Goal: Task Accomplishment & Management: Complete application form

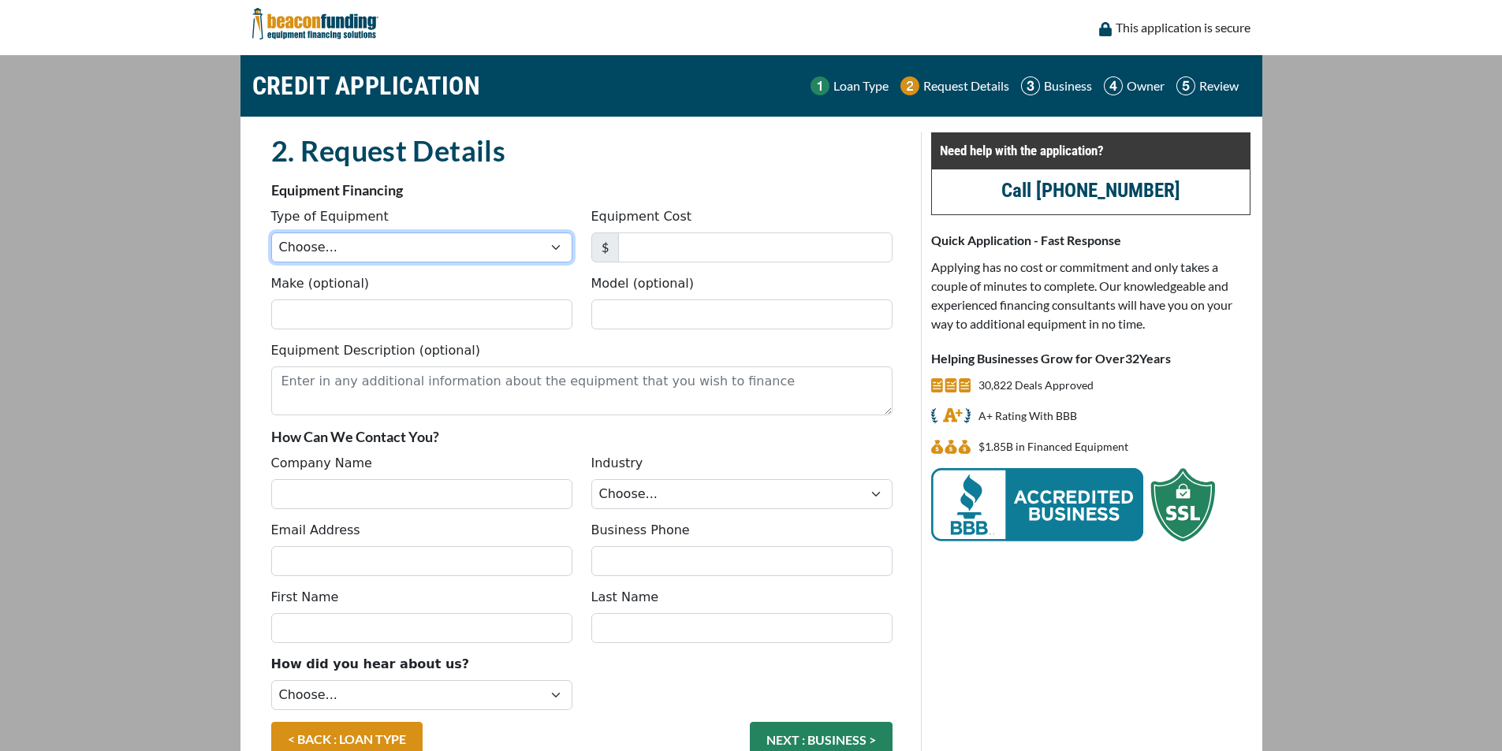
drag, startPoint x: 0, startPoint y: 0, endPoint x: 377, endPoint y: 247, distance: 450.8
click at [377, 247] on select "Choose... Backhoe Boom/Bucket Truck Chipper Commercial Mower Crane DTG/DTF Prin…" at bounding box center [421, 248] width 301 height 30
select select "10"
click at [271, 233] on select "Choose... Backhoe Boom/Bucket Truck Chipper Commercial Mower Crane DTG/DTF Prin…" at bounding box center [421, 248] width 301 height 30
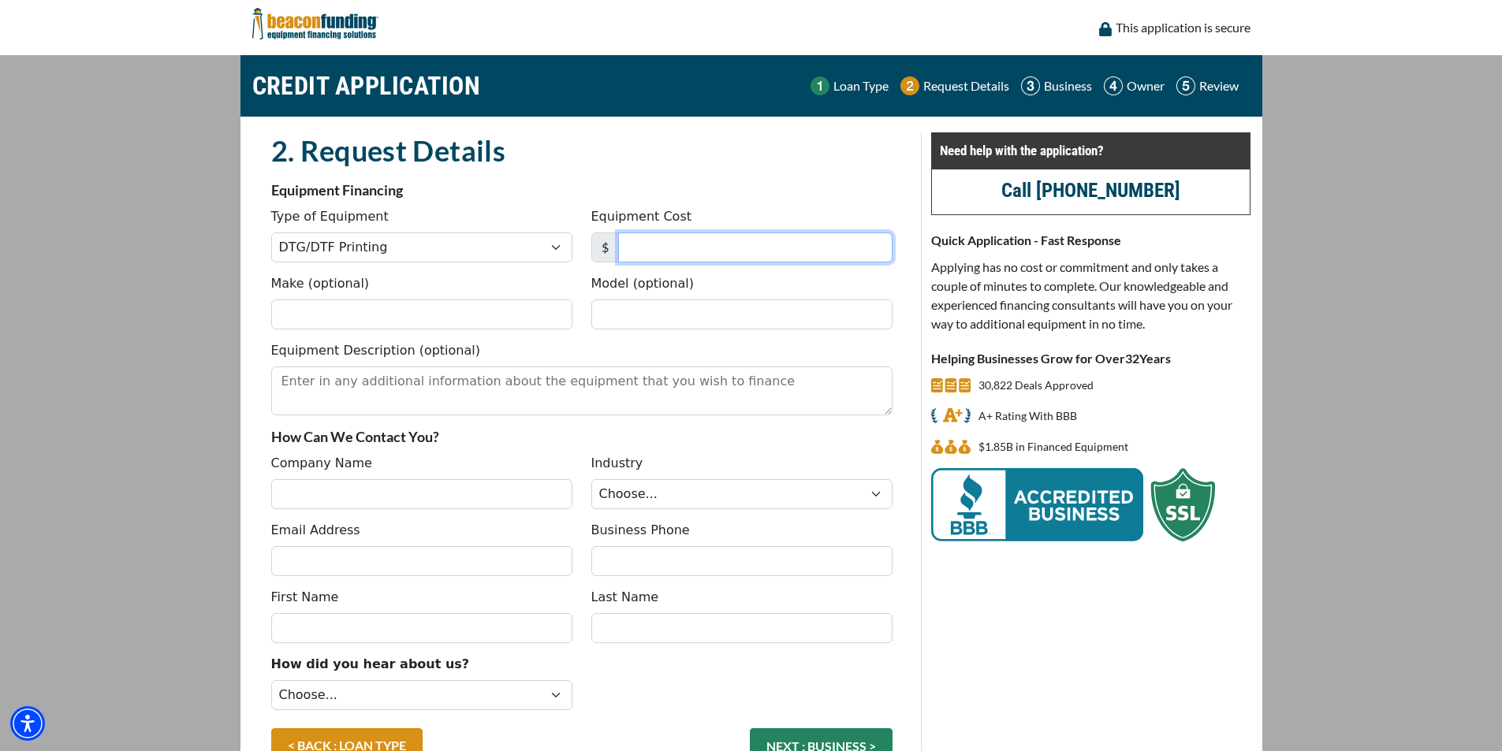
drag, startPoint x: 710, startPoint y: 243, endPoint x: 695, endPoint y: 230, distance: 19.6
click at [710, 243] on input "Equipment Cost" at bounding box center [755, 248] width 274 height 30
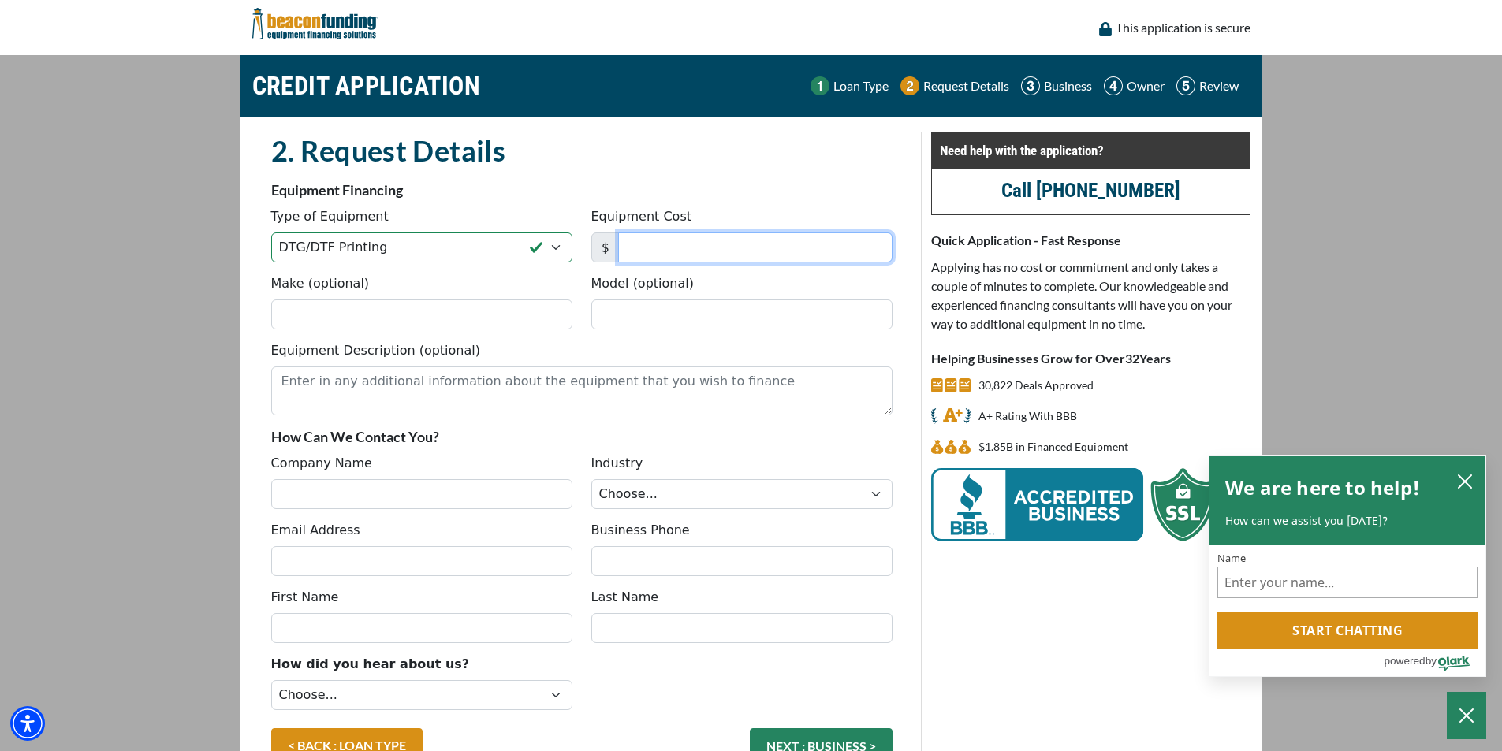
type input "12,000"
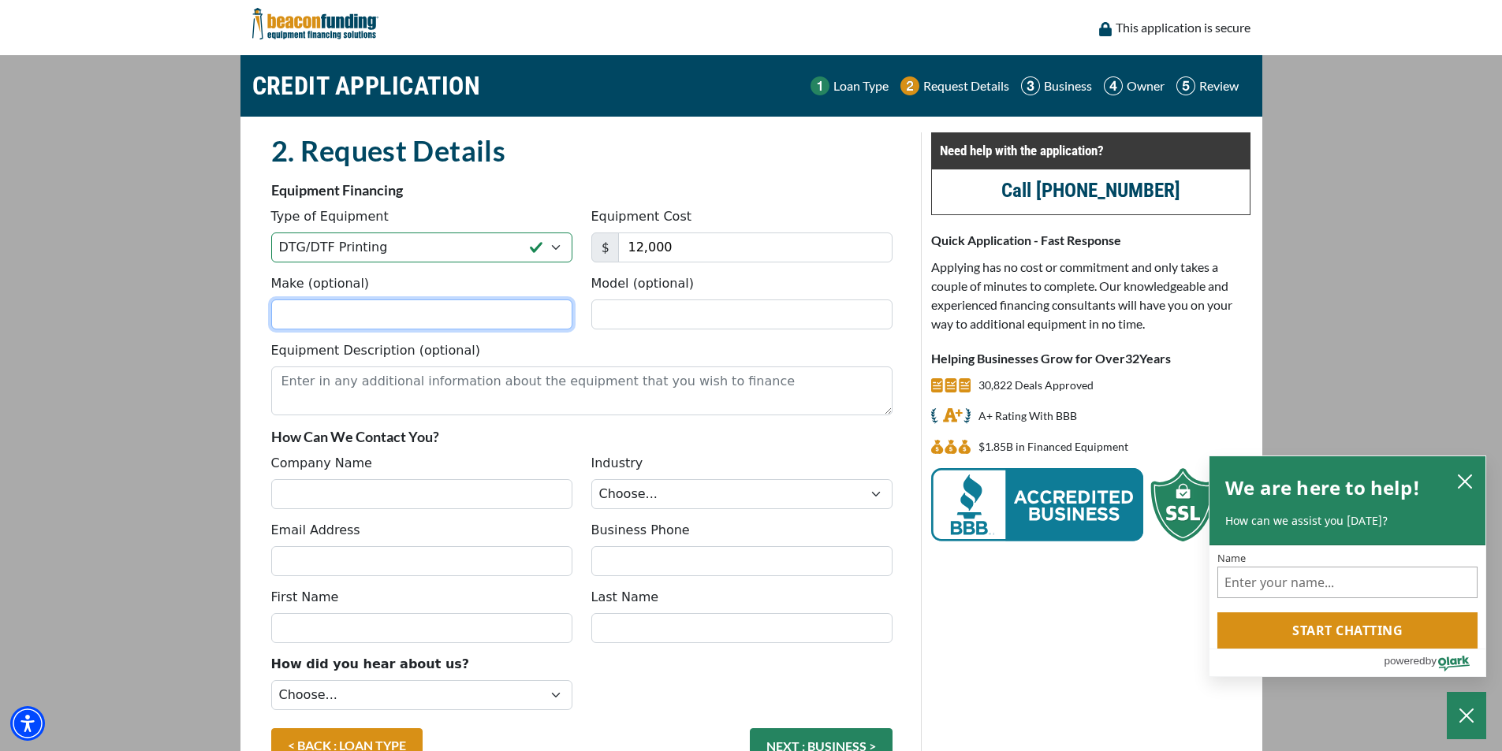
click at [472, 313] on input "Make (optional)" at bounding box center [421, 315] width 301 height 30
type input "Xtool"
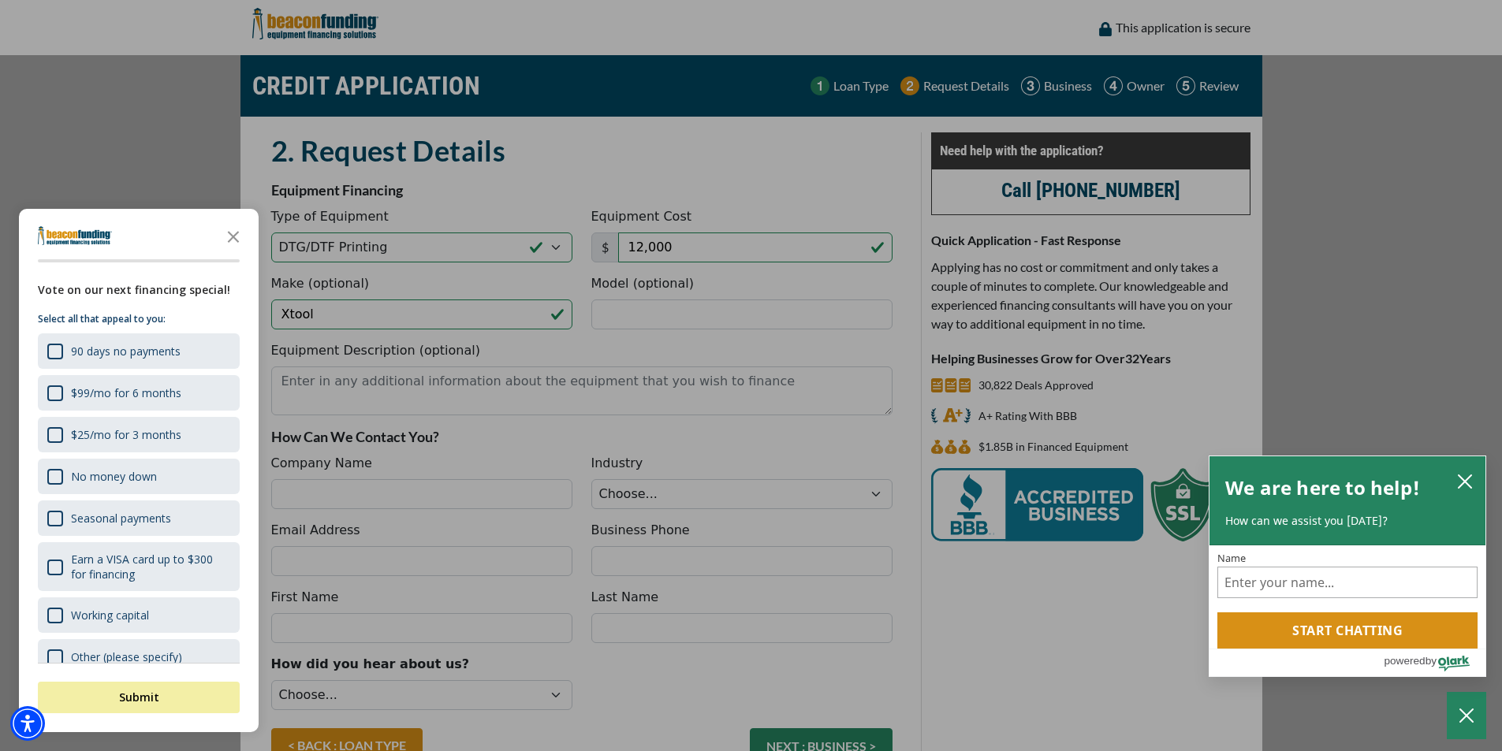
click at [661, 316] on div at bounding box center [751, 375] width 1502 height 751
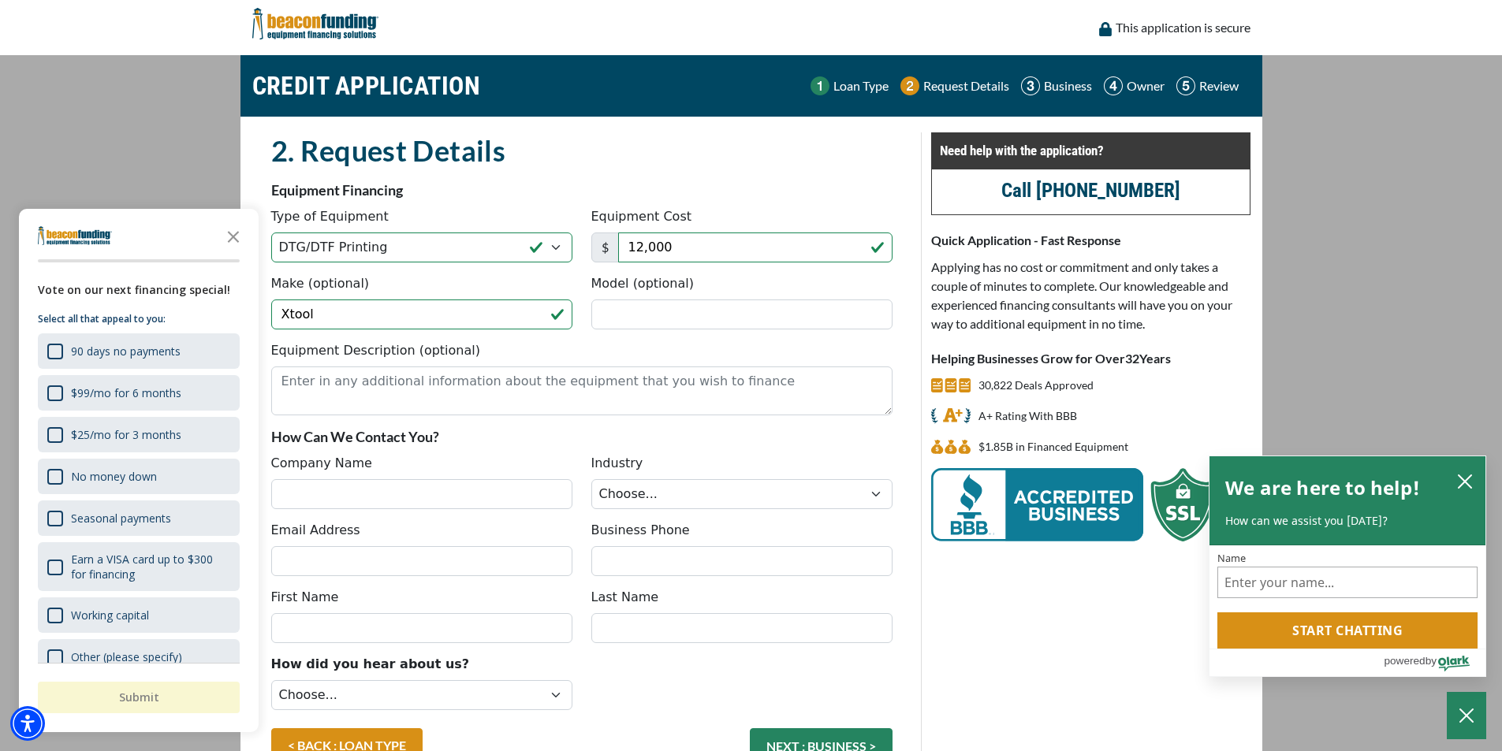
drag, startPoint x: 240, startPoint y: 237, endPoint x: 252, endPoint y: 240, distance: 12.1
click at [242, 237] on icon "Close the survey" at bounding box center [234, 236] width 32 height 32
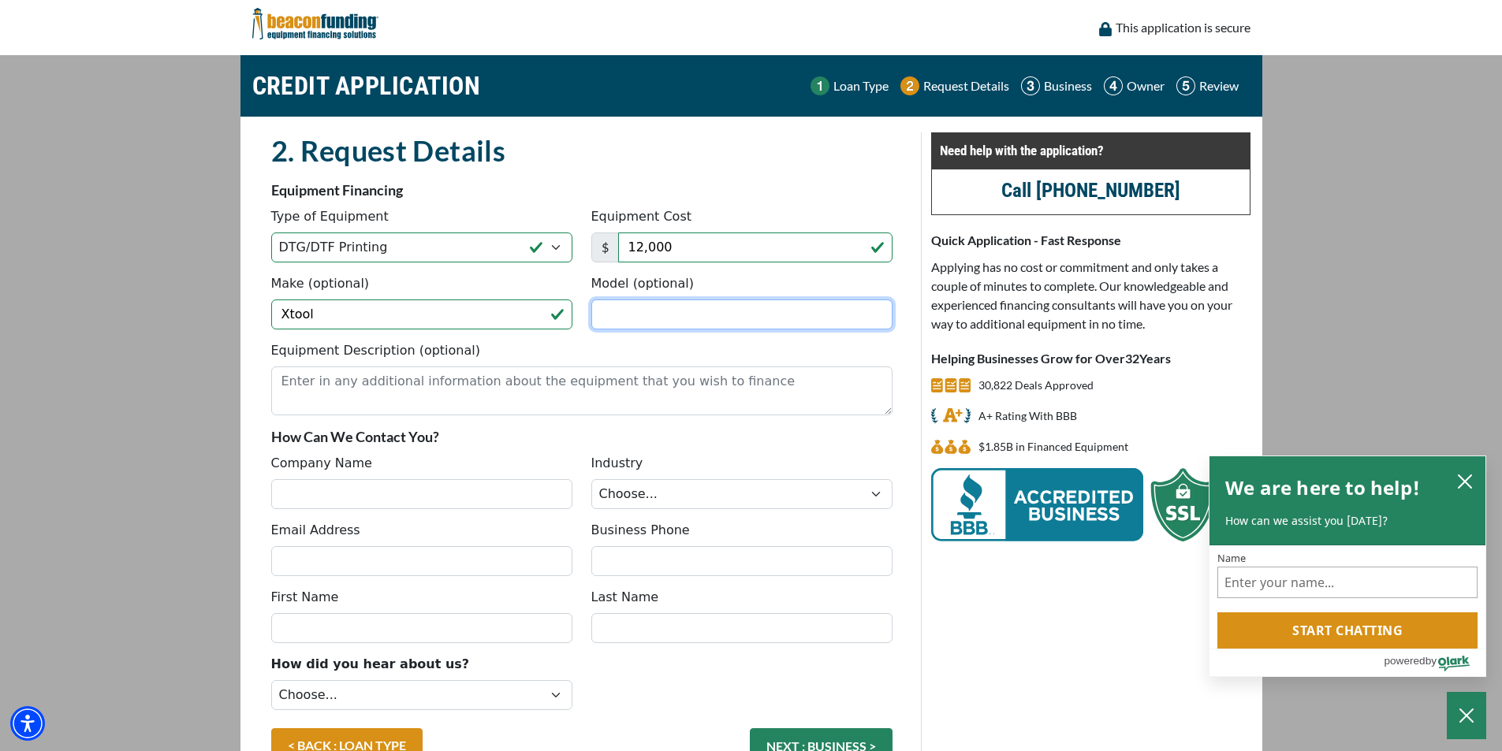
click at [601, 314] on input "Model (optional)" at bounding box center [741, 315] width 301 height 30
type input "DTF"
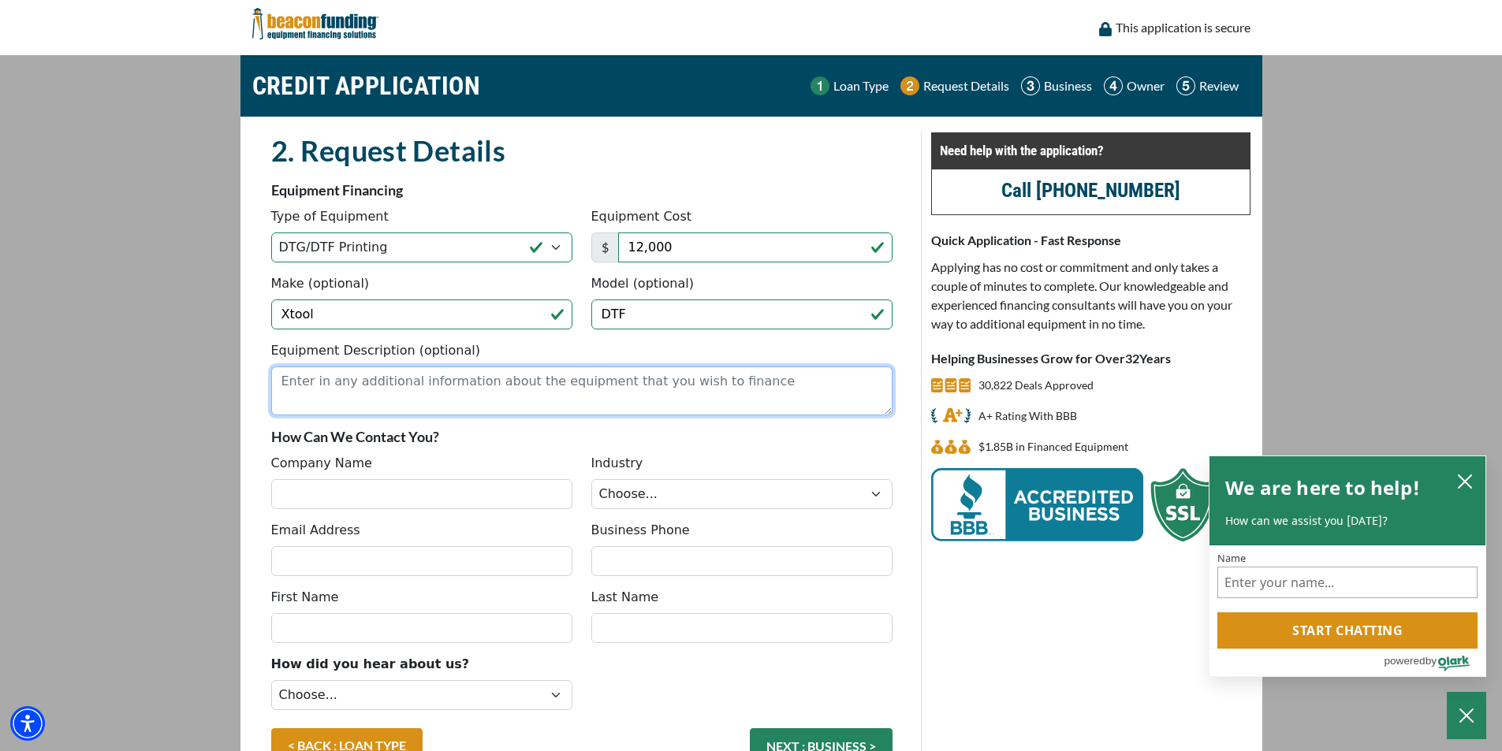
click at [613, 389] on textarea "Equipment Description (optional)" at bounding box center [581, 391] width 621 height 49
type textarea "I will have 3 more different quotes for 3 different dtf printers"
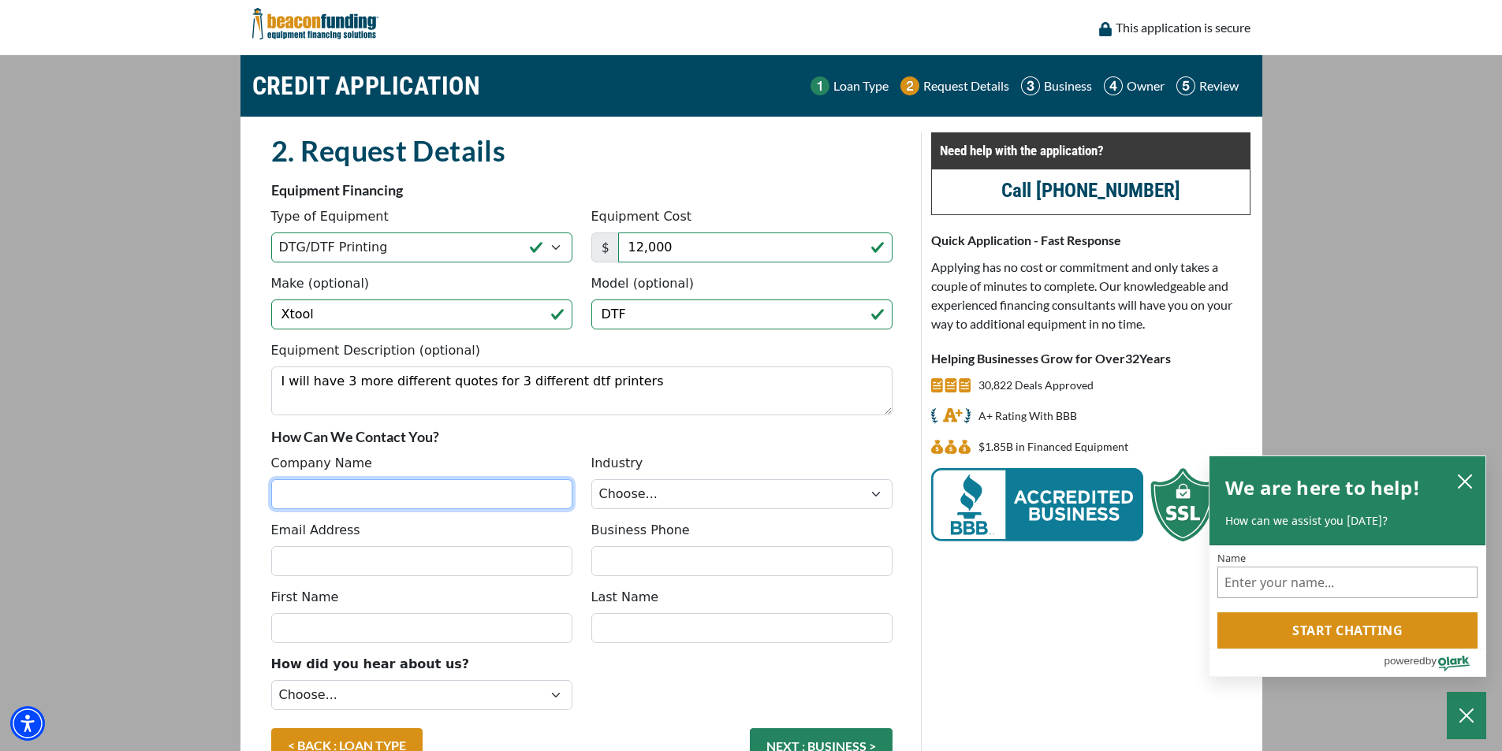
click at [431, 485] on input "Company Name" at bounding box center [421, 494] width 301 height 30
type input "Emre Inc"
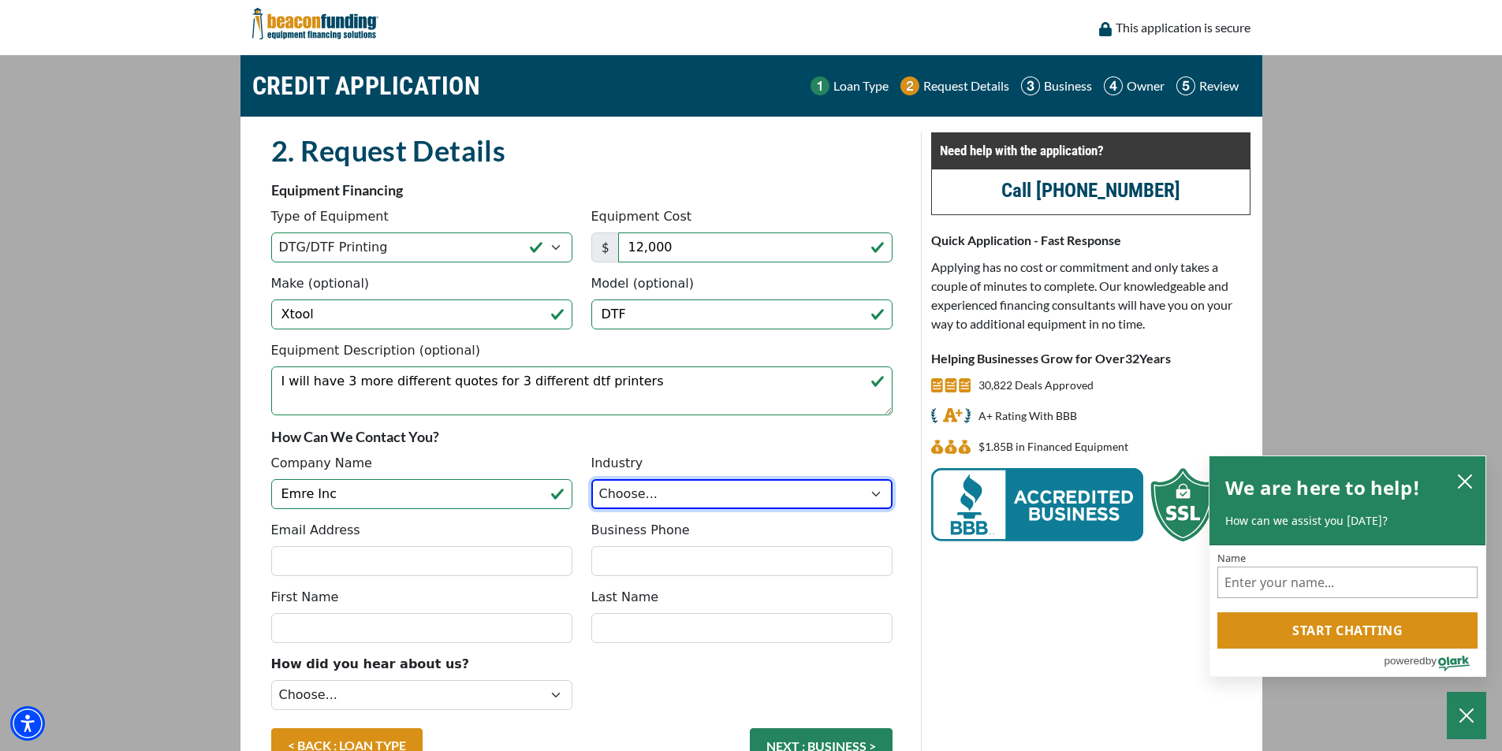
click at [619, 484] on select "Choose... Towing Landscape/Hardscape Decorated Apparel Septic Light Constructio…" at bounding box center [741, 494] width 301 height 30
select select "3"
click at [591, 479] on select "Choose... Towing Landscape/Hardscape Decorated Apparel Septic Light Constructio…" at bounding box center [741, 494] width 301 height 30
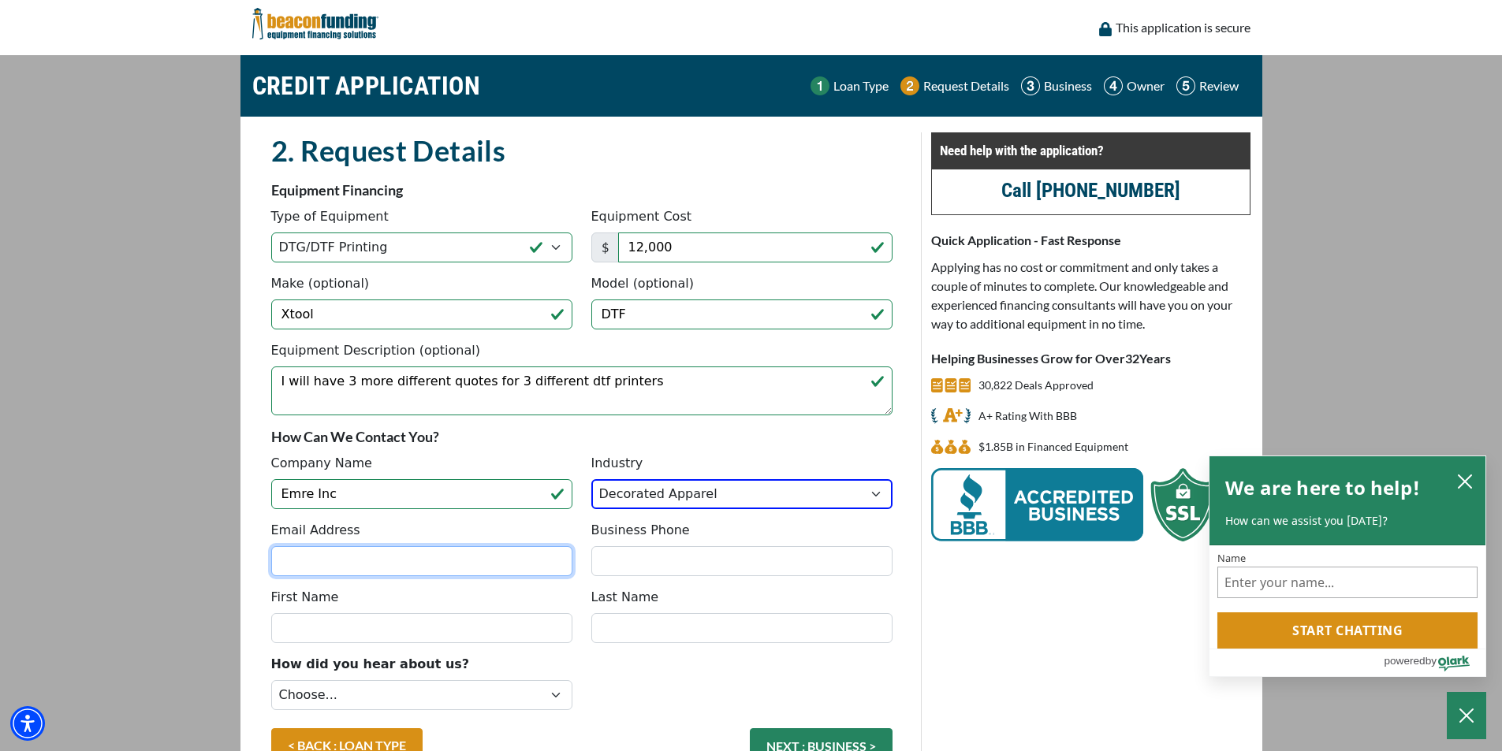
click at [416, 556] on input "Email Address" at bounding box center [421, 561] width 301 height 30
type input "contact@unameitcustom.com"
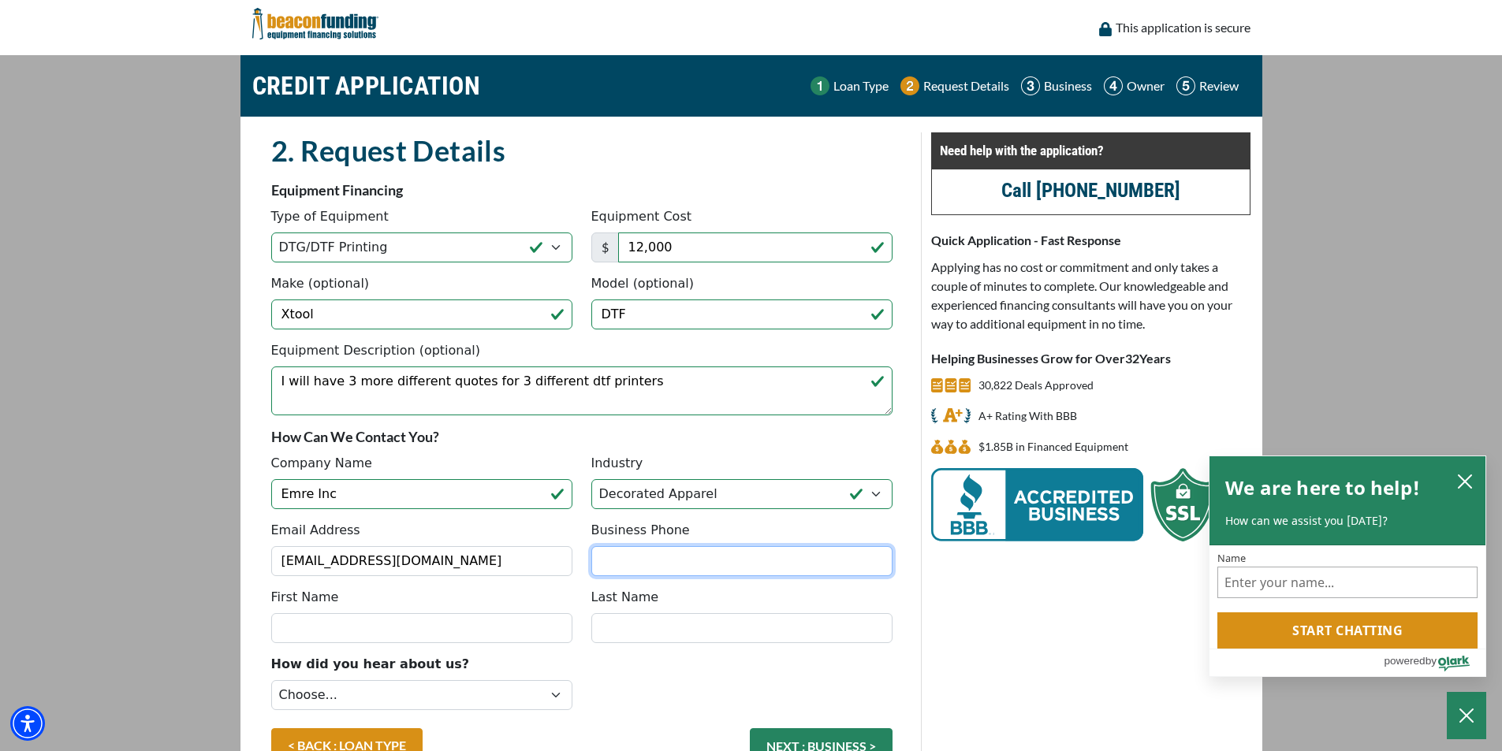
type input "3034267554"
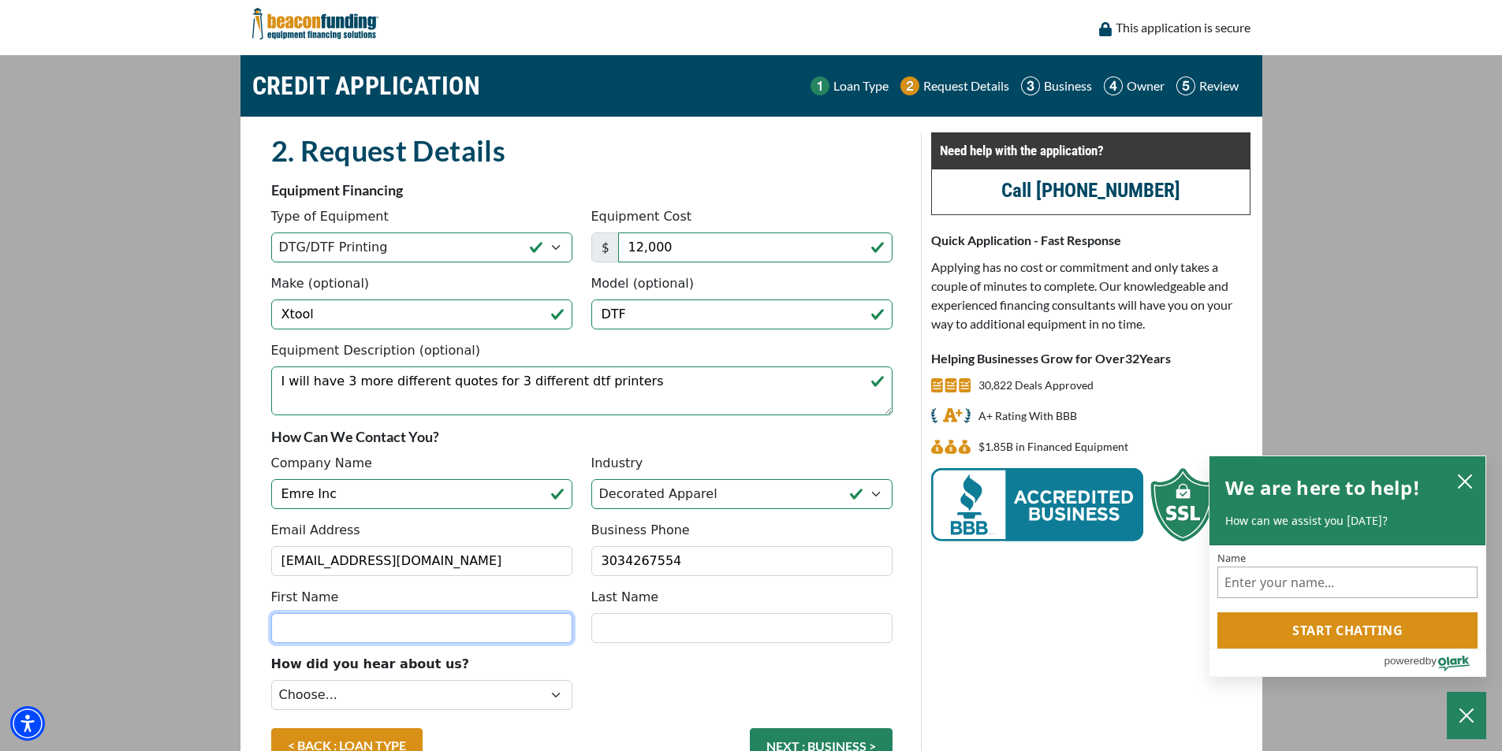
type input "Eser"
type input "Tekin"
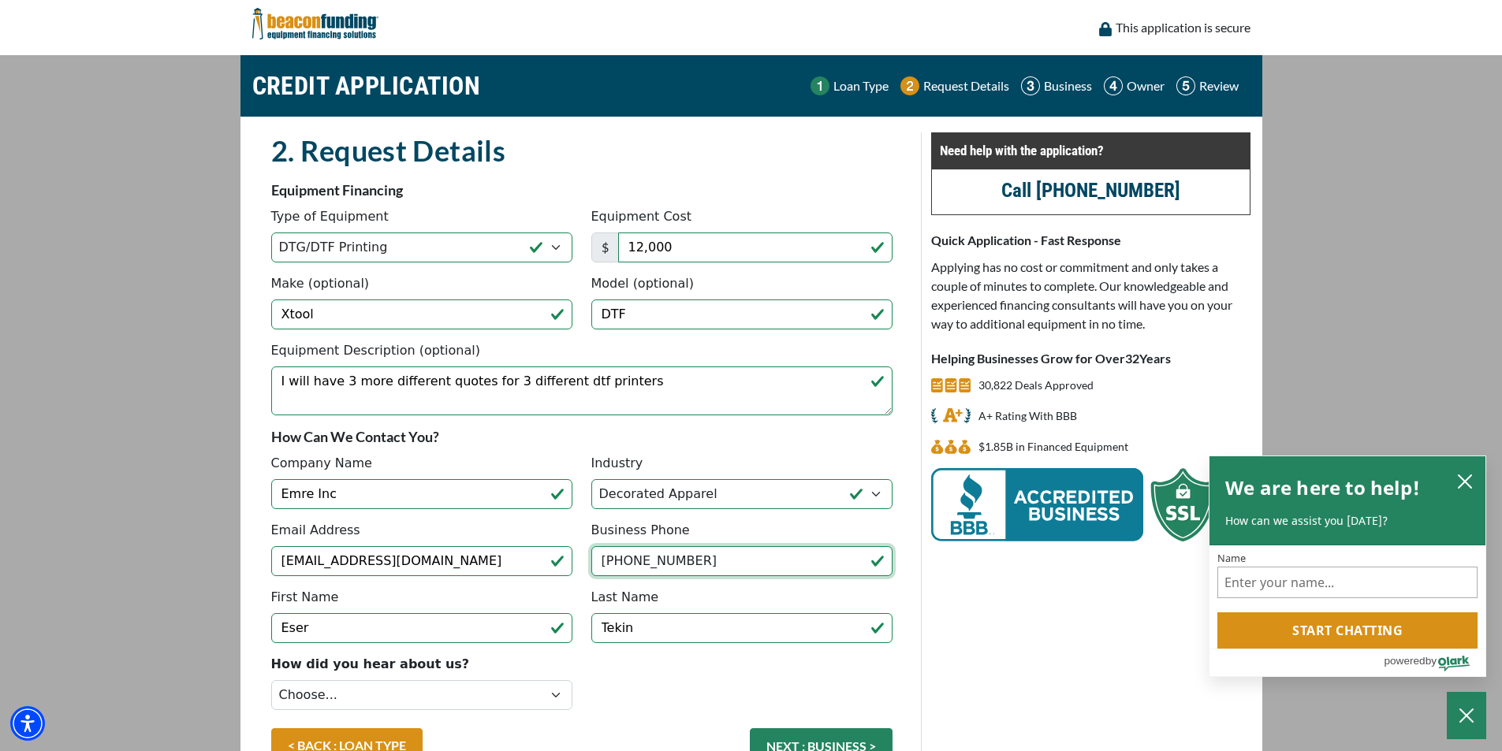
click at [610, 553] on input "(303) 426-7554" at bounding box center [741, 561] width 301 height 30
type input "(720) 252-7529"
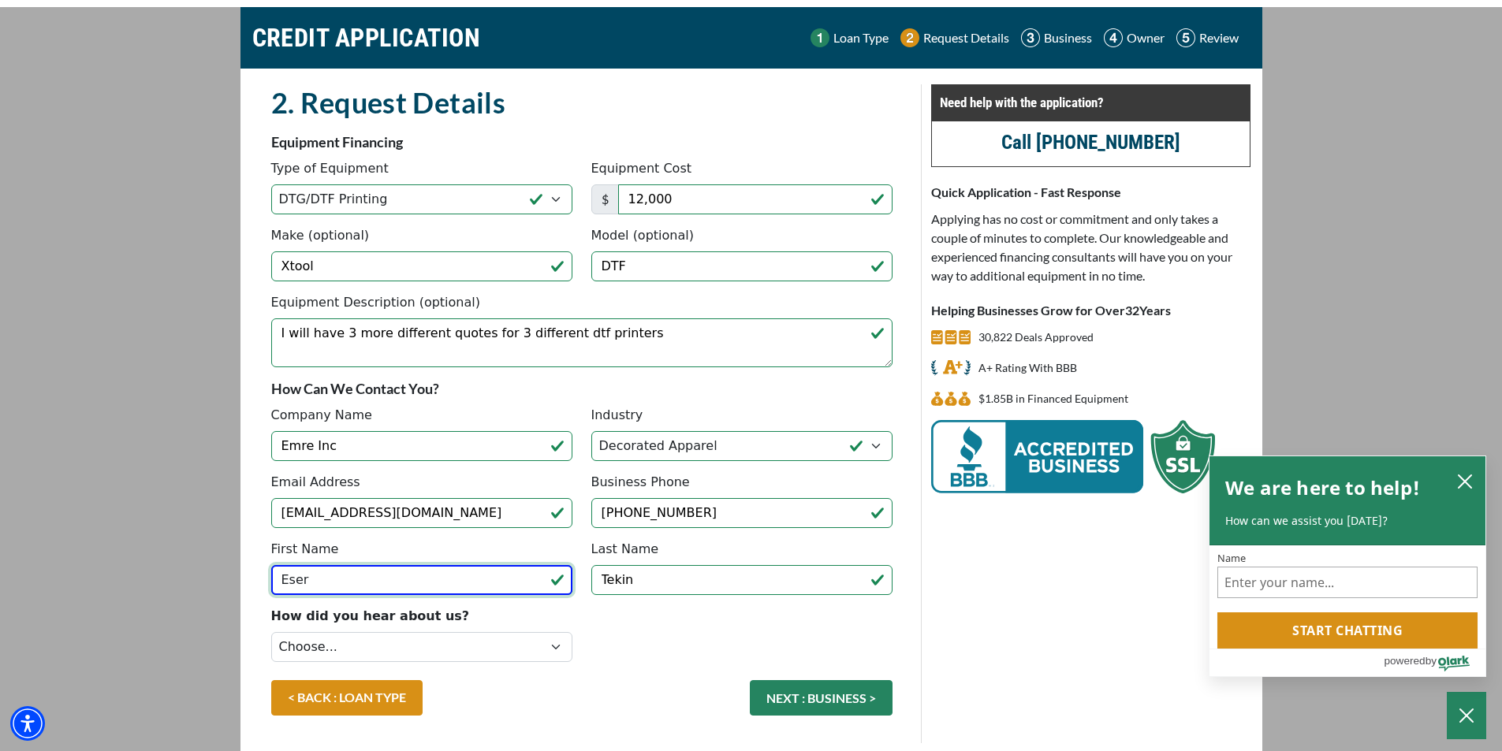
scroll to position [103, 0]
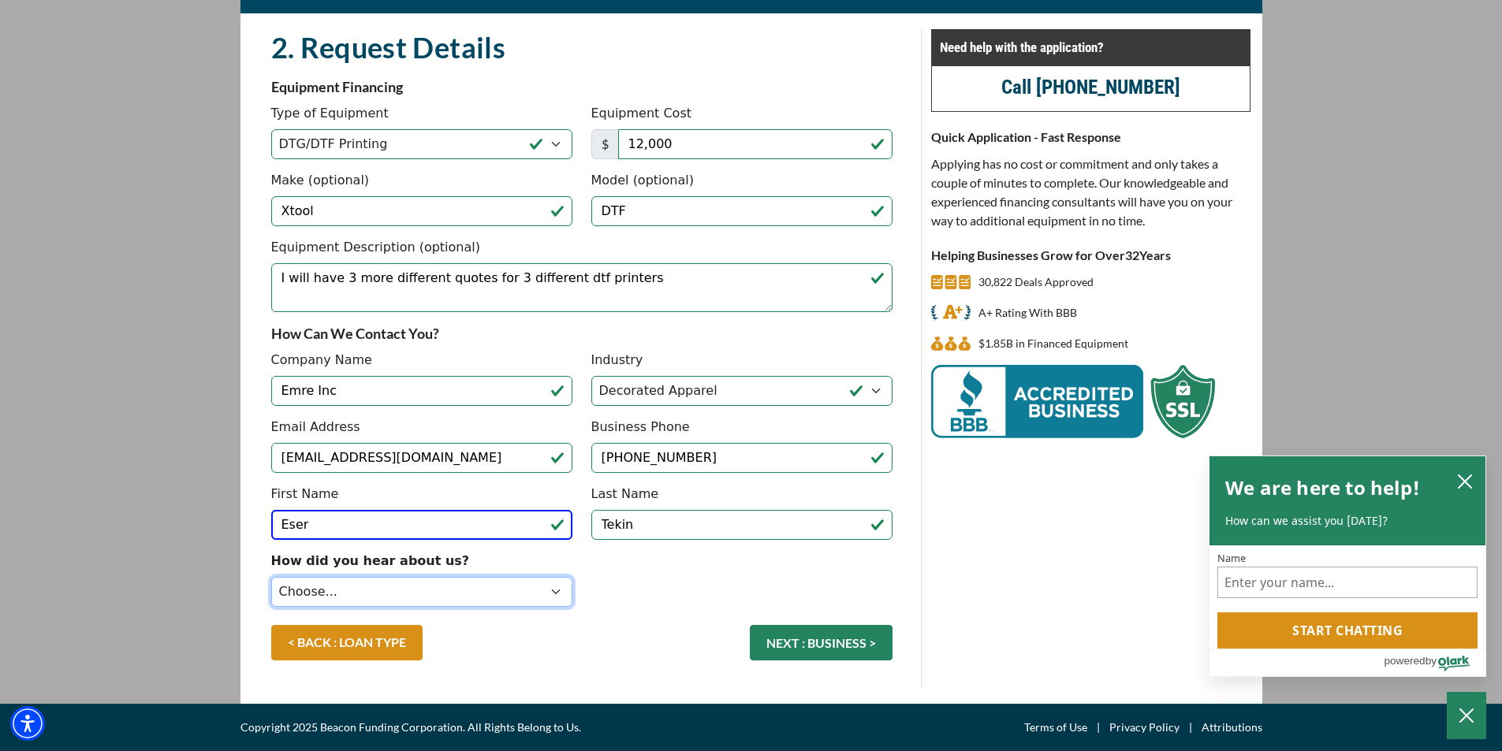
click at [518, 586] on select "Choose... Internet Search Vendor Referral Word of Mouth Client Referral Email E…" at bounding box center [421, 592] width 301 height 30
select select "4"
click at [271, 577] on select "Choose... Internet Search Vendor Referral Word of Mouth Client Referral Email E…" at bounding box center [421, 592] width 301 height 30
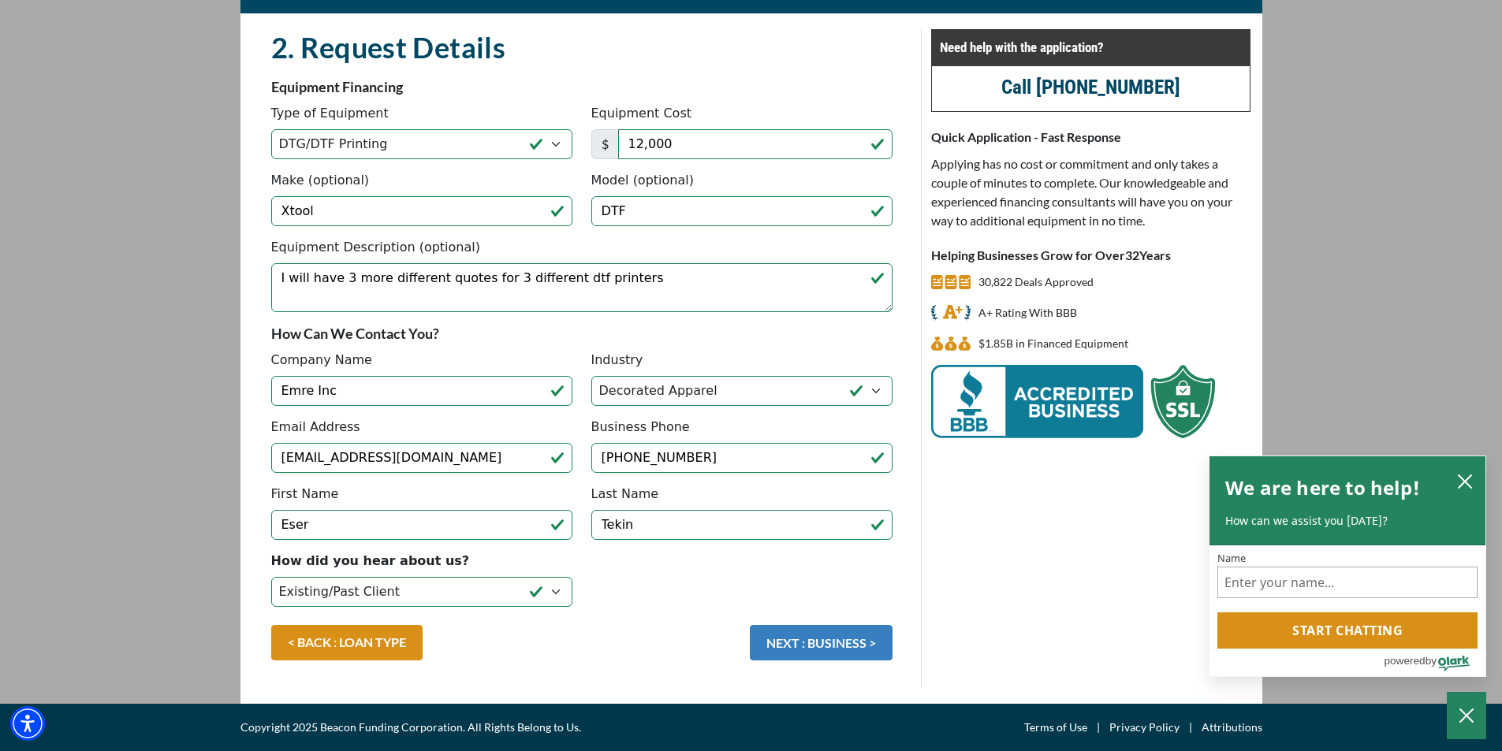
click at [842, 646] on button "NEXT : BUSINESS >" at bounding box center [821, 642] width 143 height 35
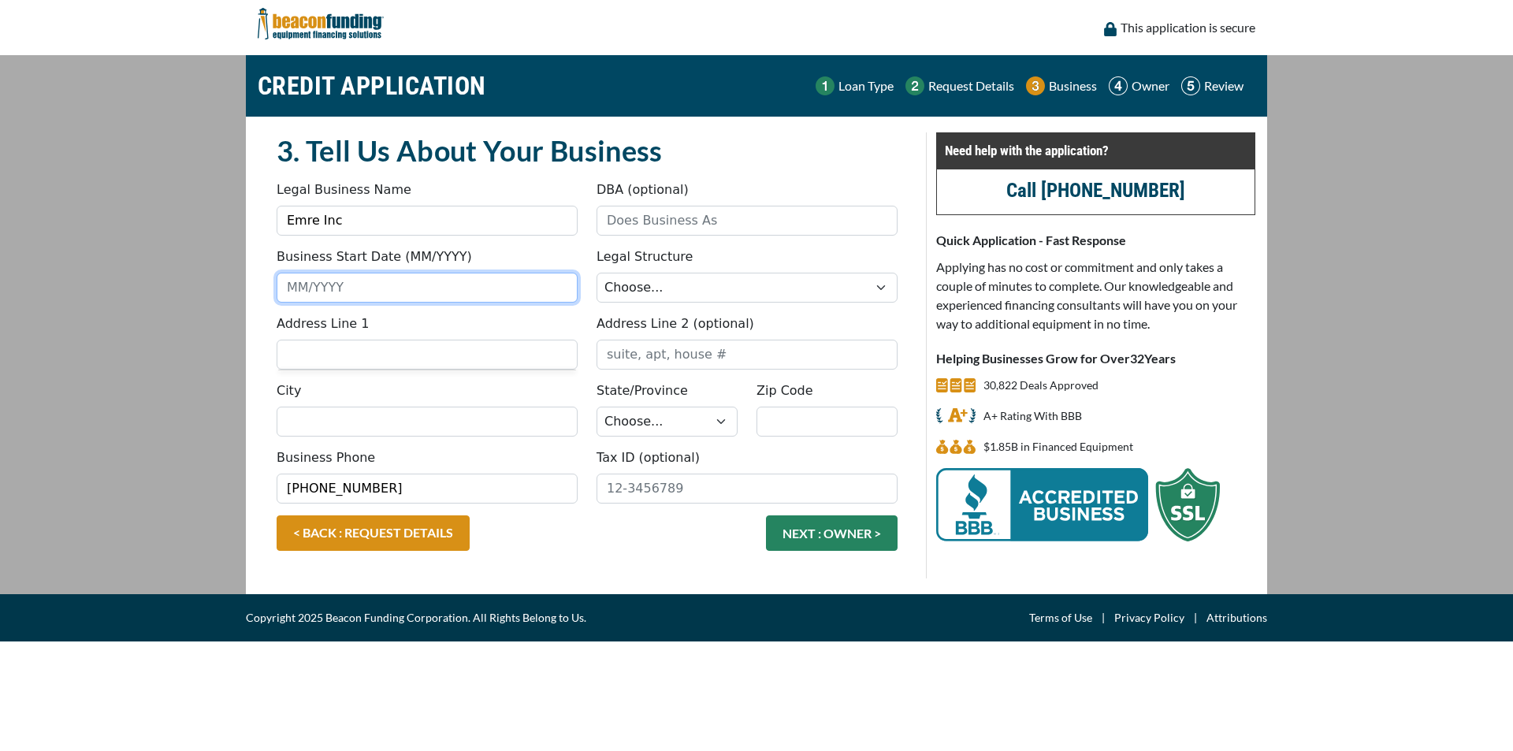
click at [415, 283] on input "Business Start Date (MM/YYYY)" at bounding box center [427, 288] width 301 height 30
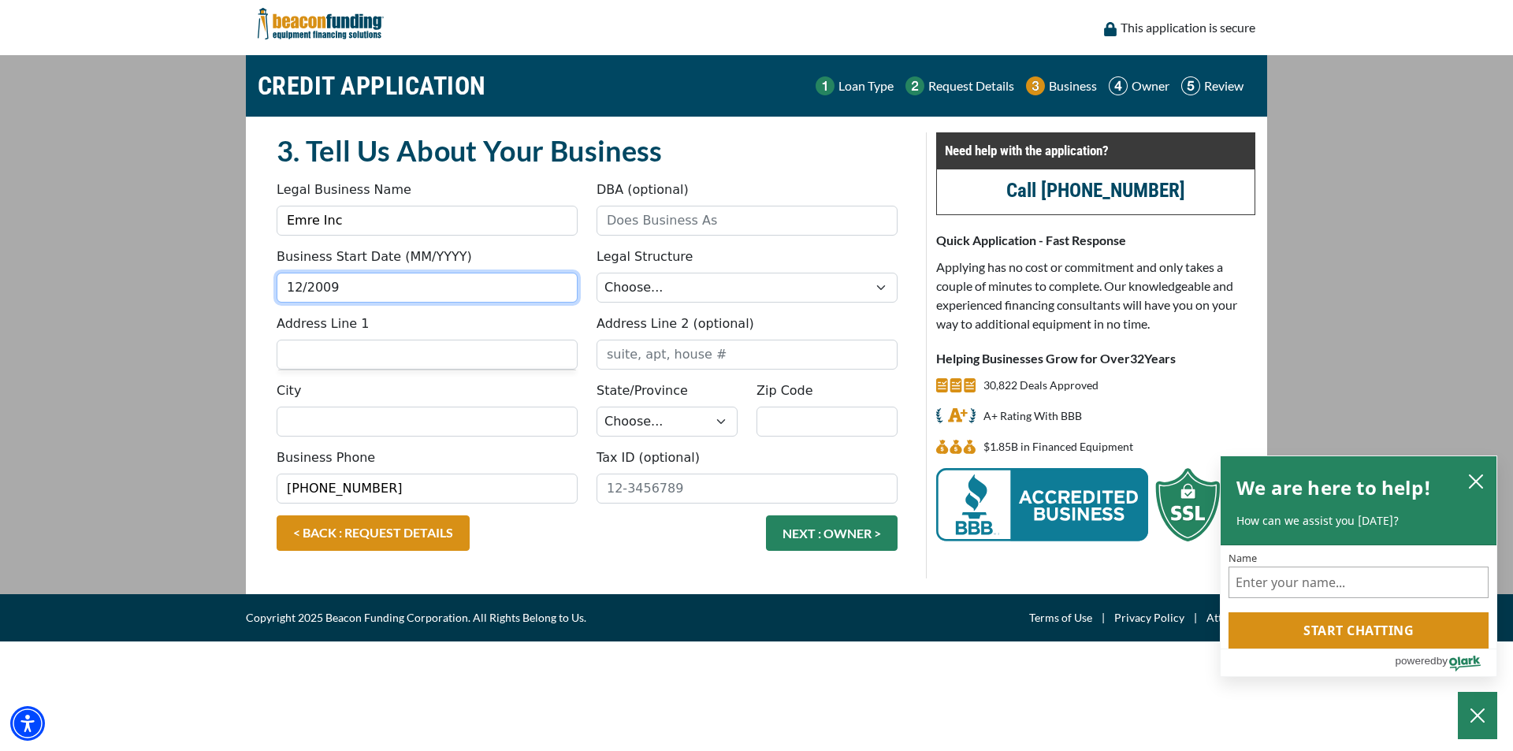
type input "12/2009"
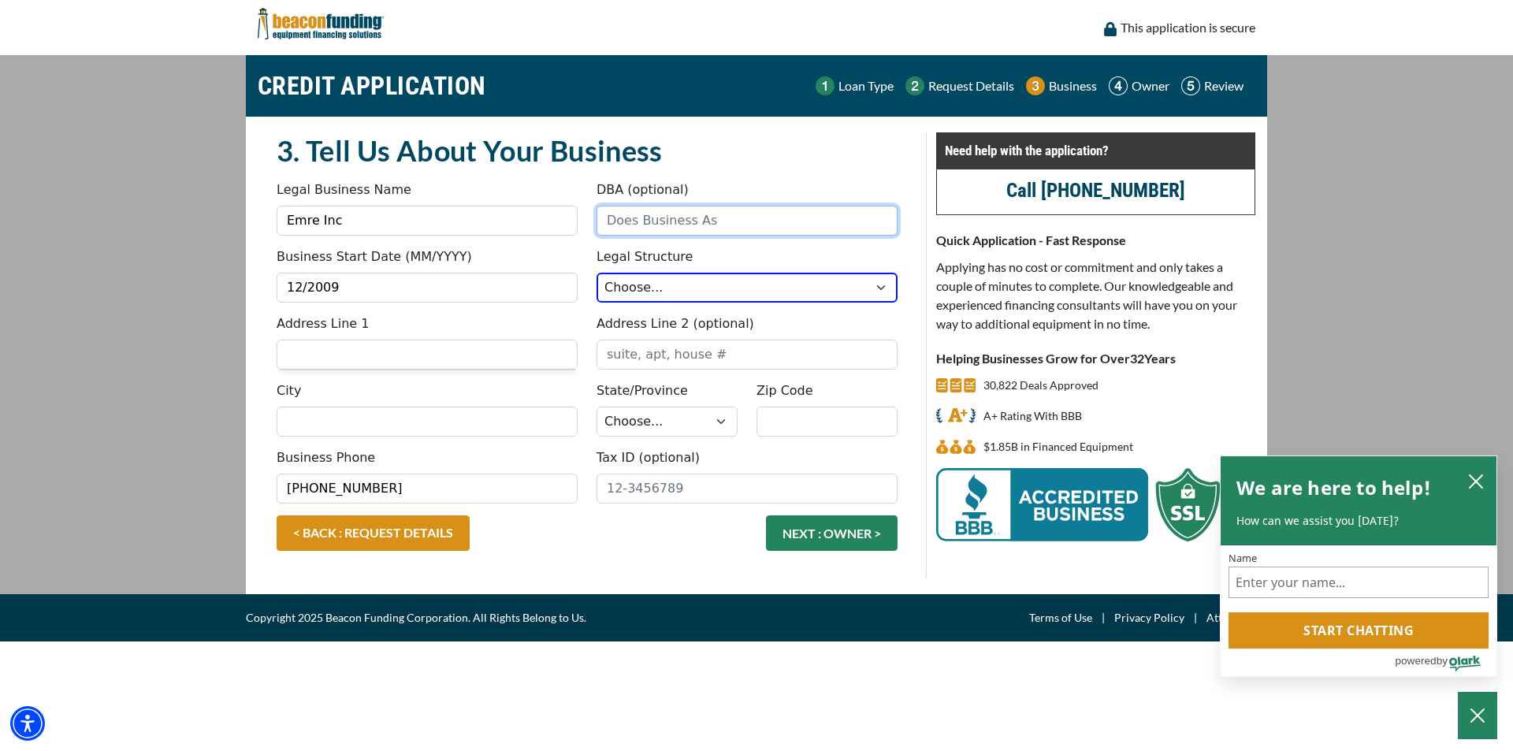
click at [642, 220] on input "DBA (optional)" at bounding box center [747, 221] width 301 height 30
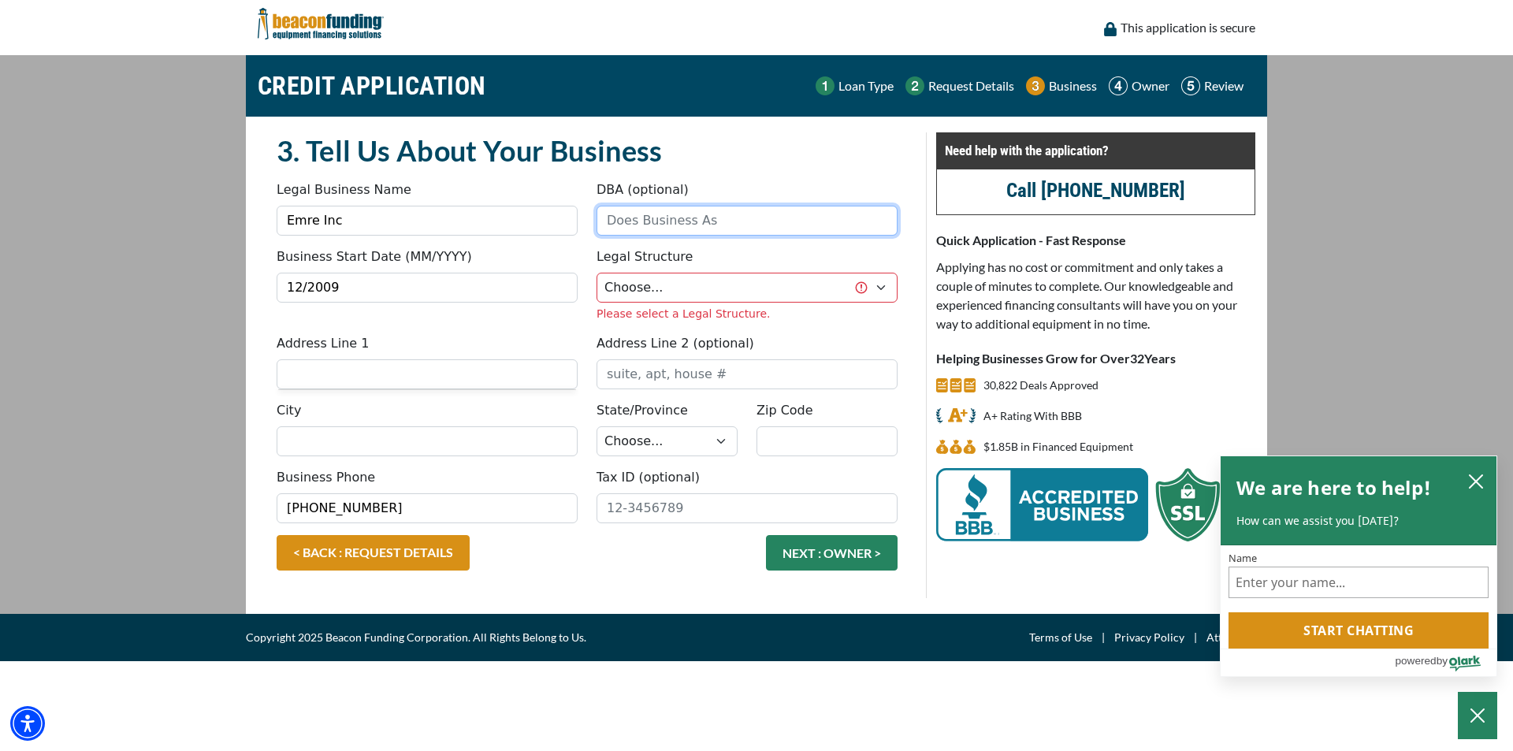
type input "E"
type input "U Name It"
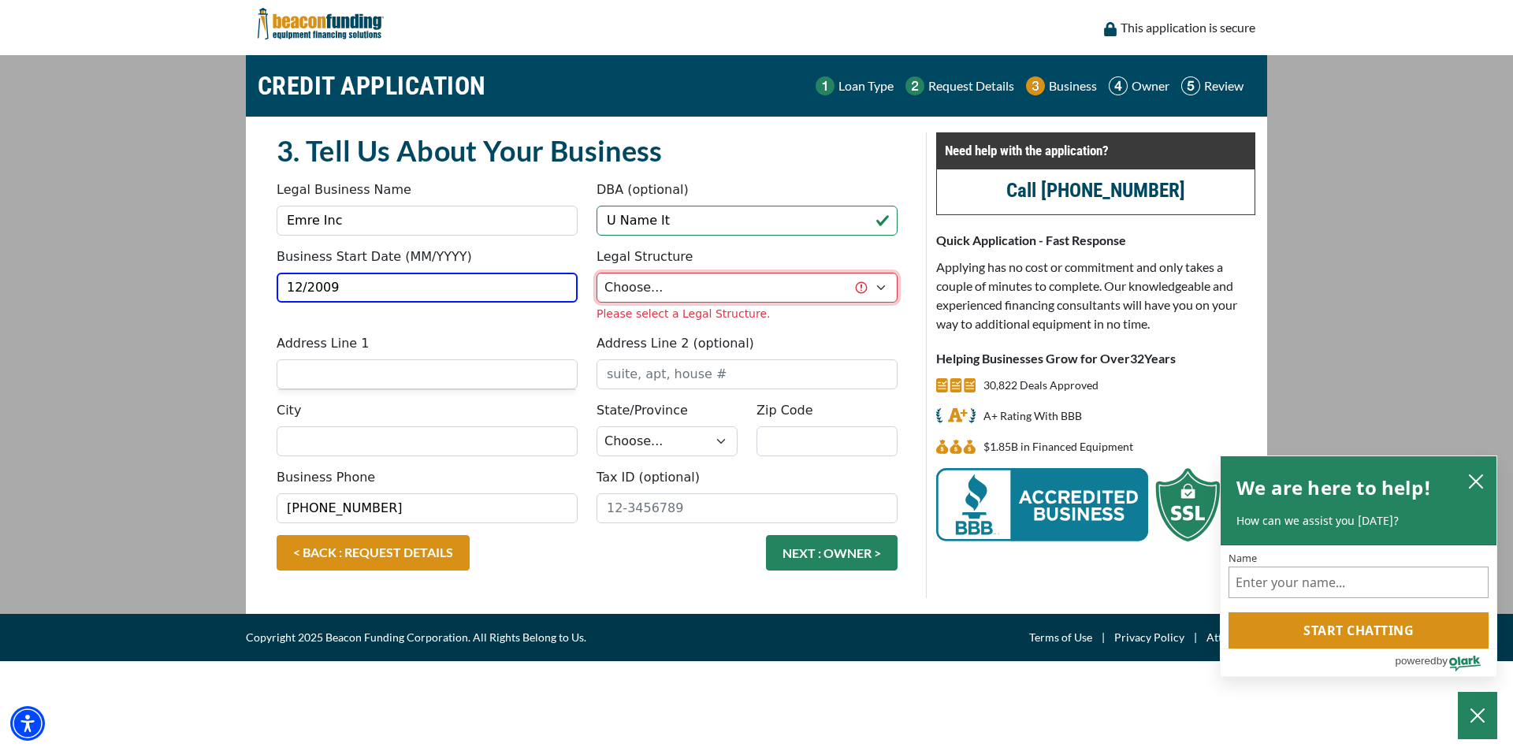
click at [642, 276] on select "Choose... Corporation LLC LLP Municipality Non-Profit Partnership Proprietorship" at bounding box center [747, 288] width 301 height 30
select select "1"
click at [597, 273] on select "Choose... Corporation LLC LLP Municipality Non-Profit Partnership Proprietorship" at bounding box center [747, 288] width 301 height 30
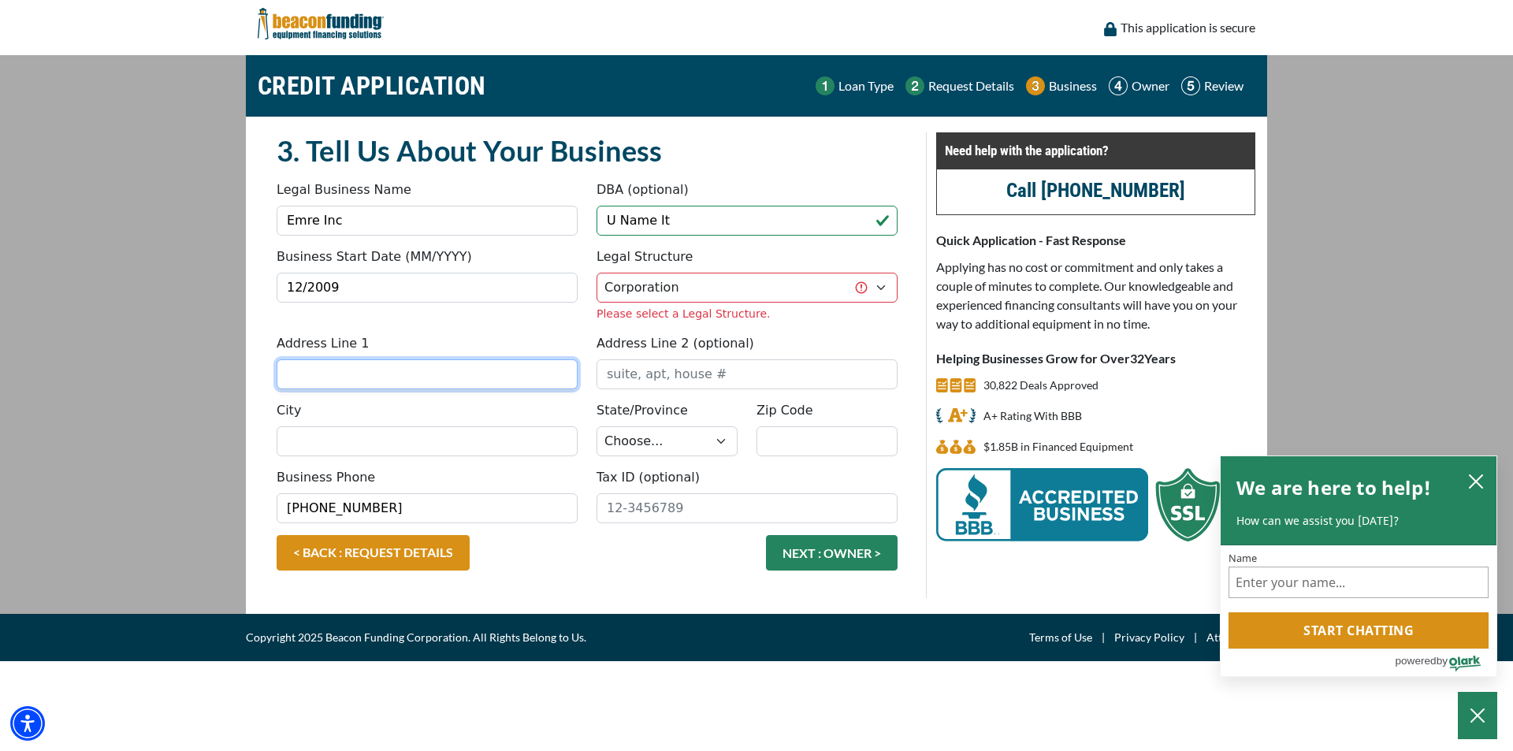
click at [436, 365] on input "Address Line 1" at bounding box center [427, 374] width 301 height 30
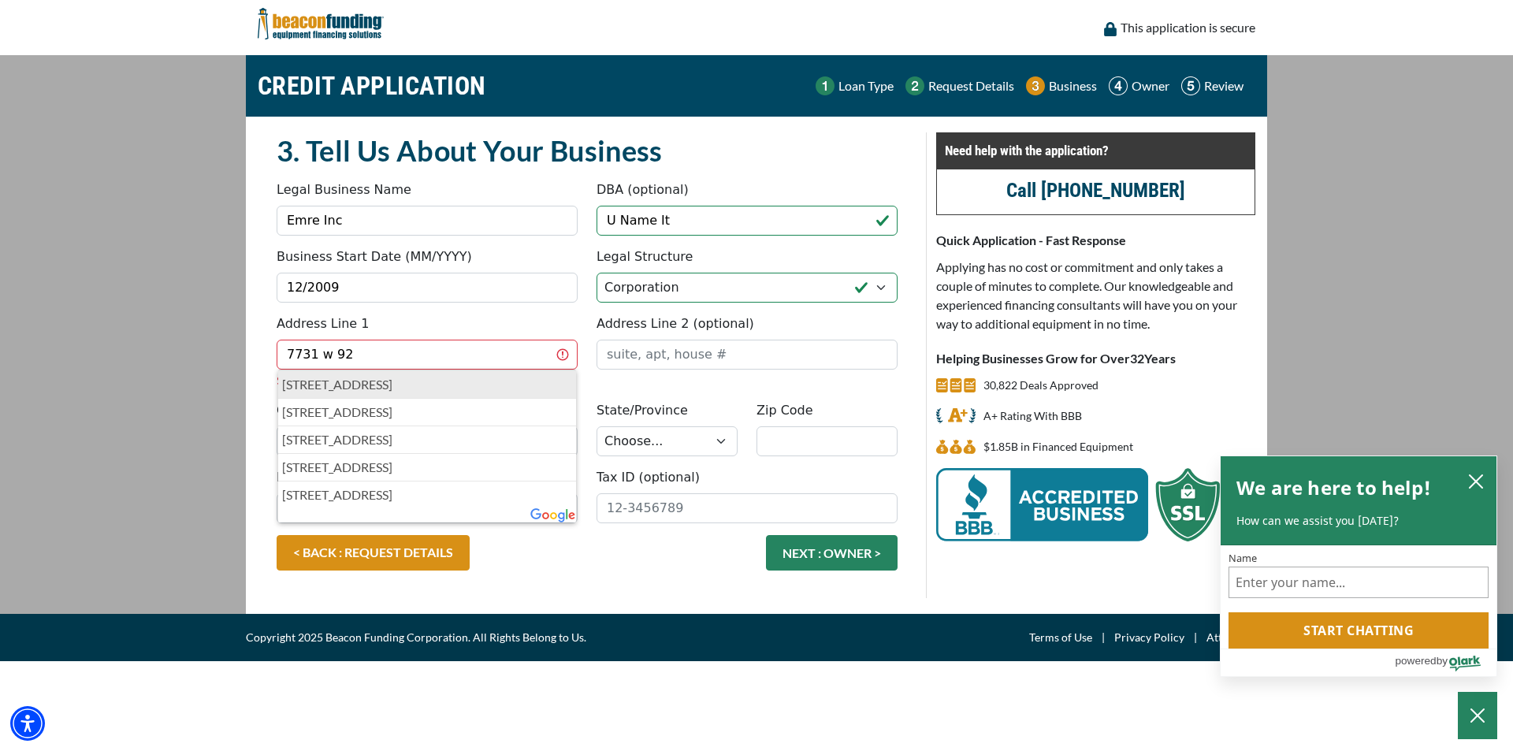
click at [343, 386] on p "7731 West 92nd Avenue, Westminster, CO, USA" at bounding box center [427, 384] width 290 height 19
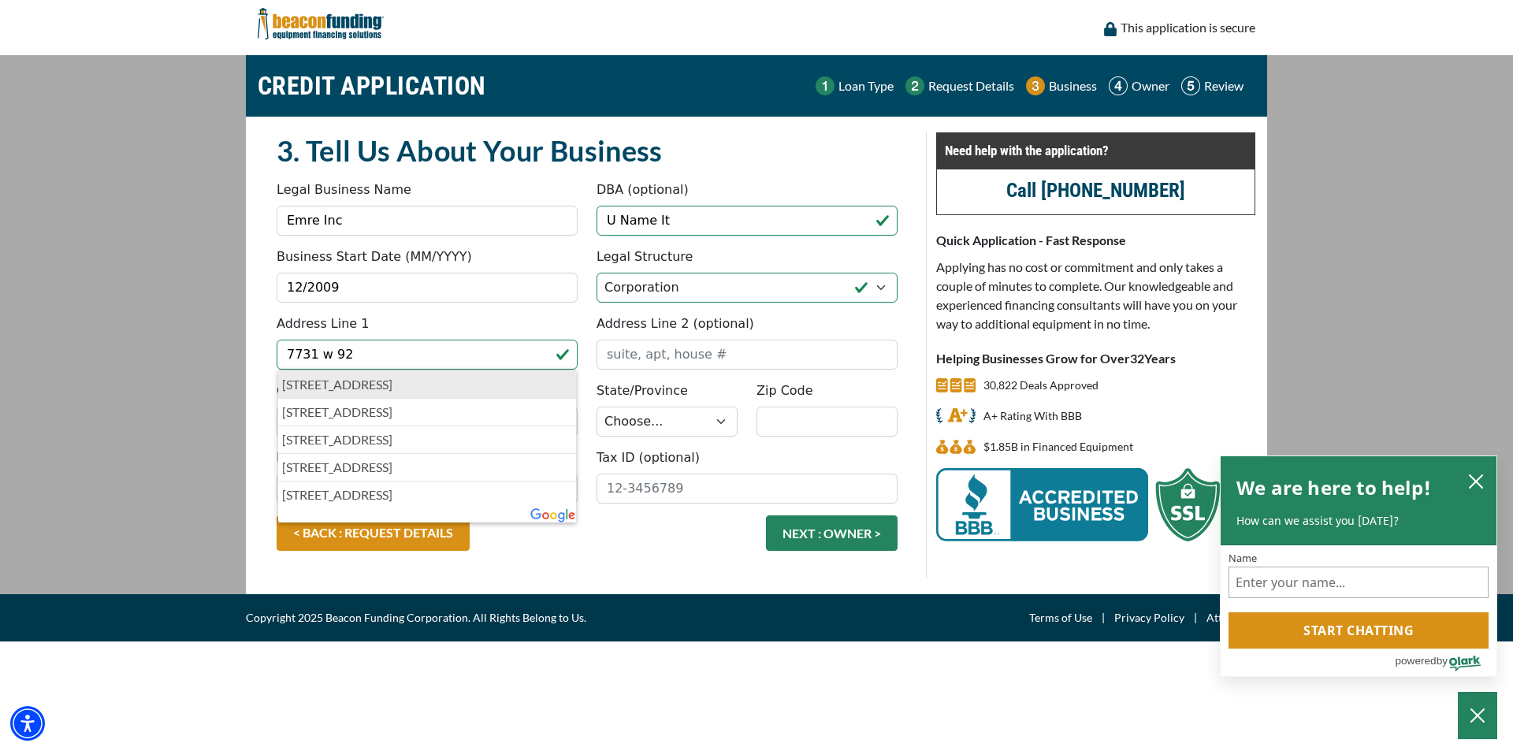
type input "7731 West 92nd Avenue"
type input "Westminster"
select select "7"
type input "80021"
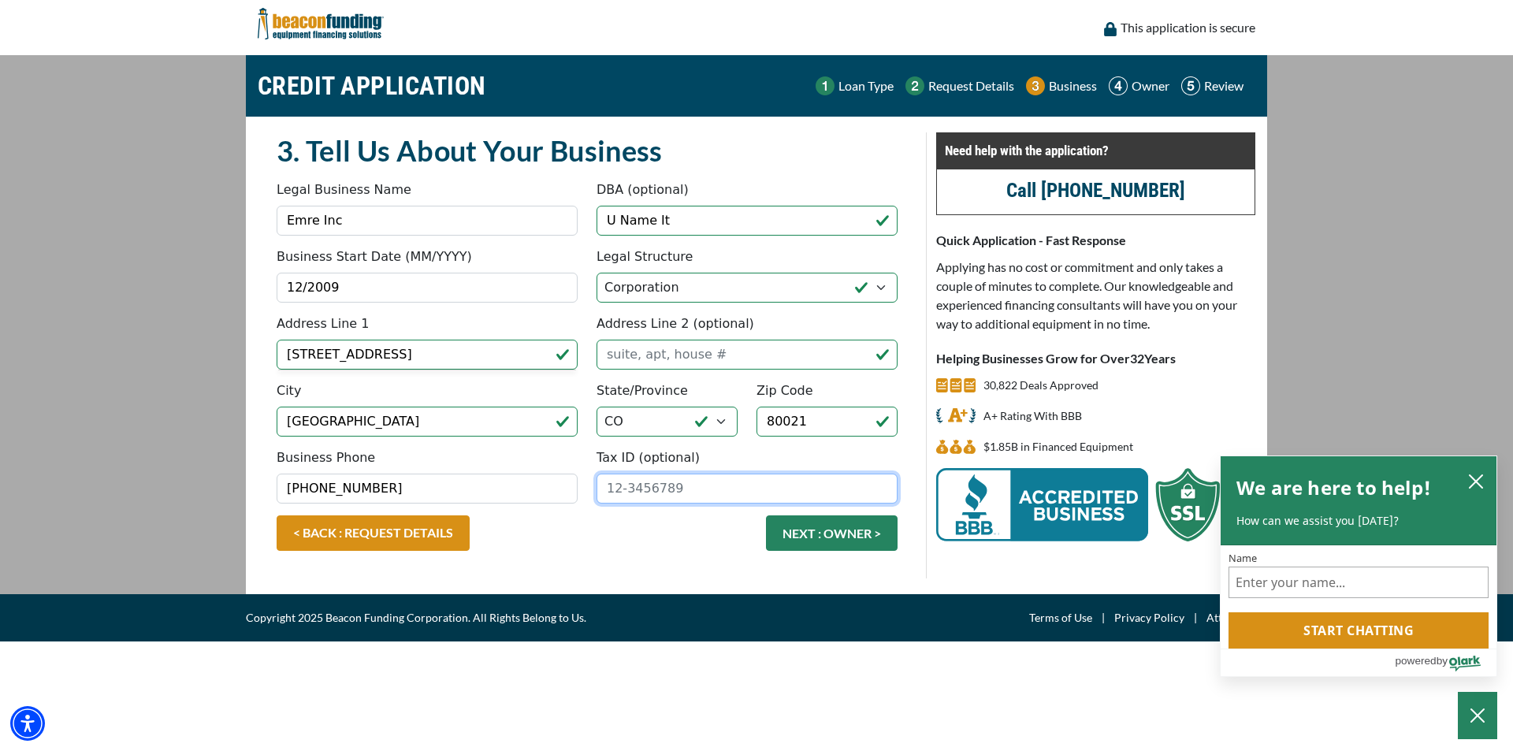
click at [628, 494] on input "Tax ID (optional)" at bounding box center [747, 489] width 301 height 30
type input "27-1629603"
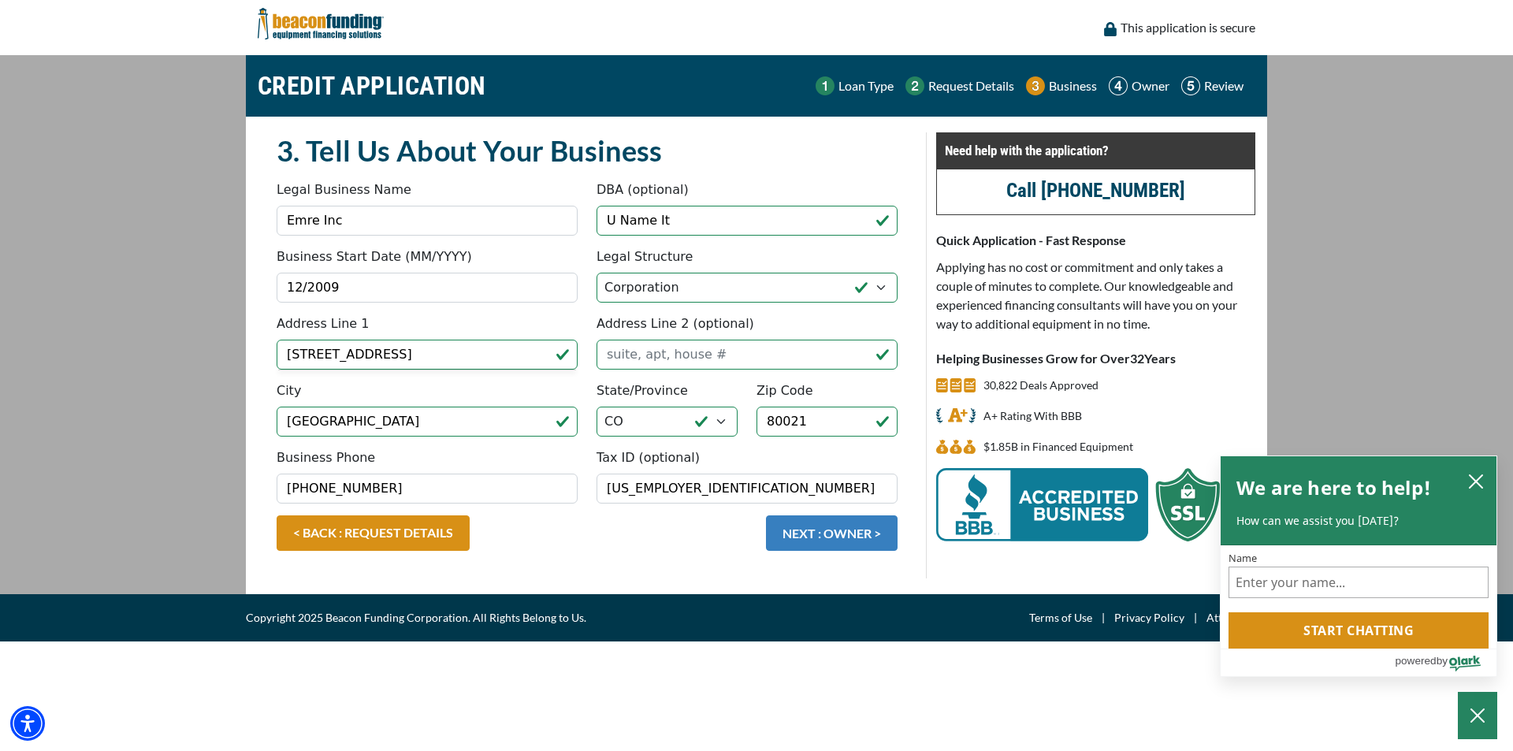
click at [839, 540] on button "NEXT : OWNER >" at bounding box center [832, 532] width 132 height 35
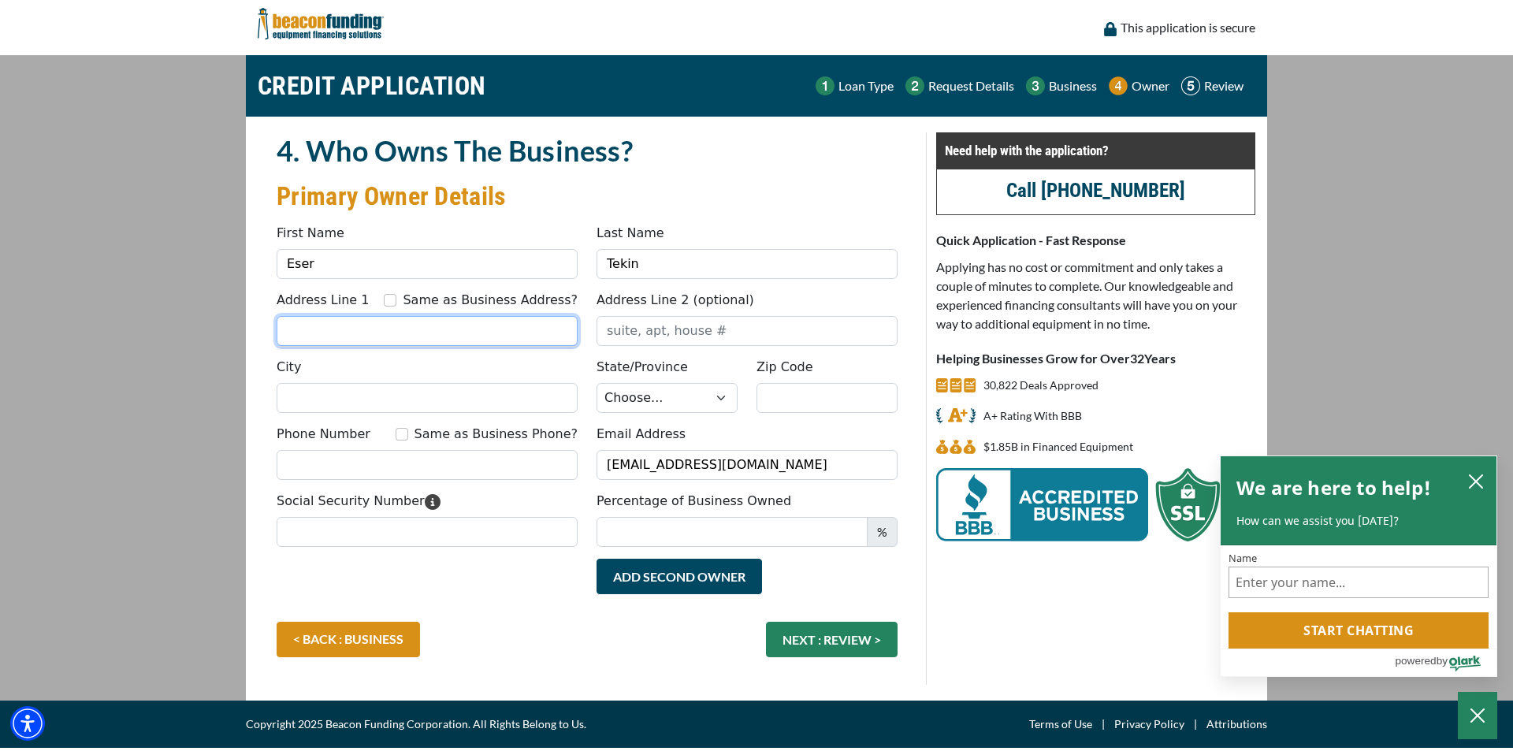
click at [422, 322] on input "Address Line 1" at bounding box center [427, 331] width 301 height 30
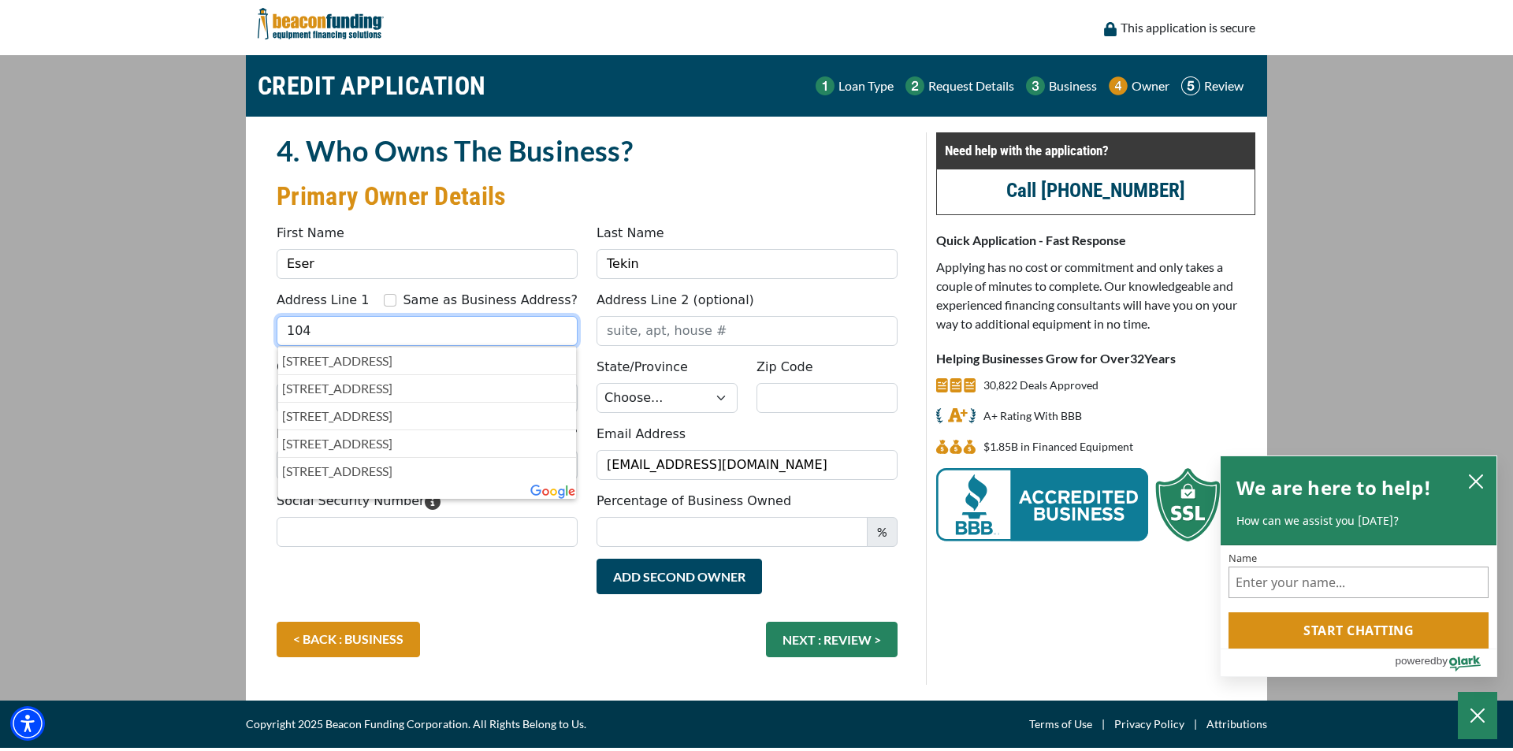
type input "[STREET_ADDRESS]"
type input "Arvada"
select select "7"
type input "80005"
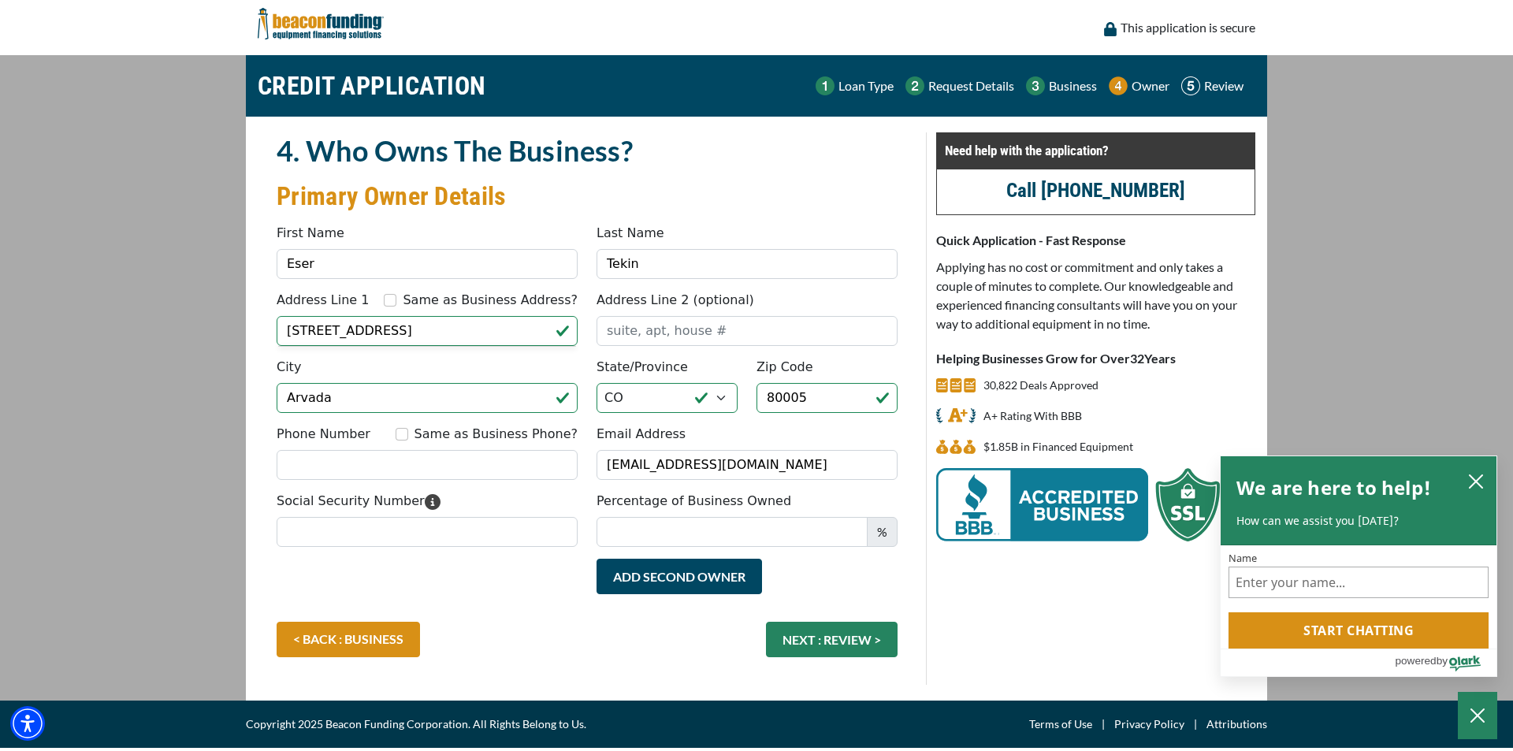
click at [102, 256] on main "CREDIT APPLICATION Loan Type Request Details Business Owner Review" at bounding box center [756, 378] width 1513 height 646
click at [408, 437] on input "Same as Business Phone?" at bounding box center [402, 434] width 13 height 13
checkbox input "true"
type input "[PHONE_NUMBER]"
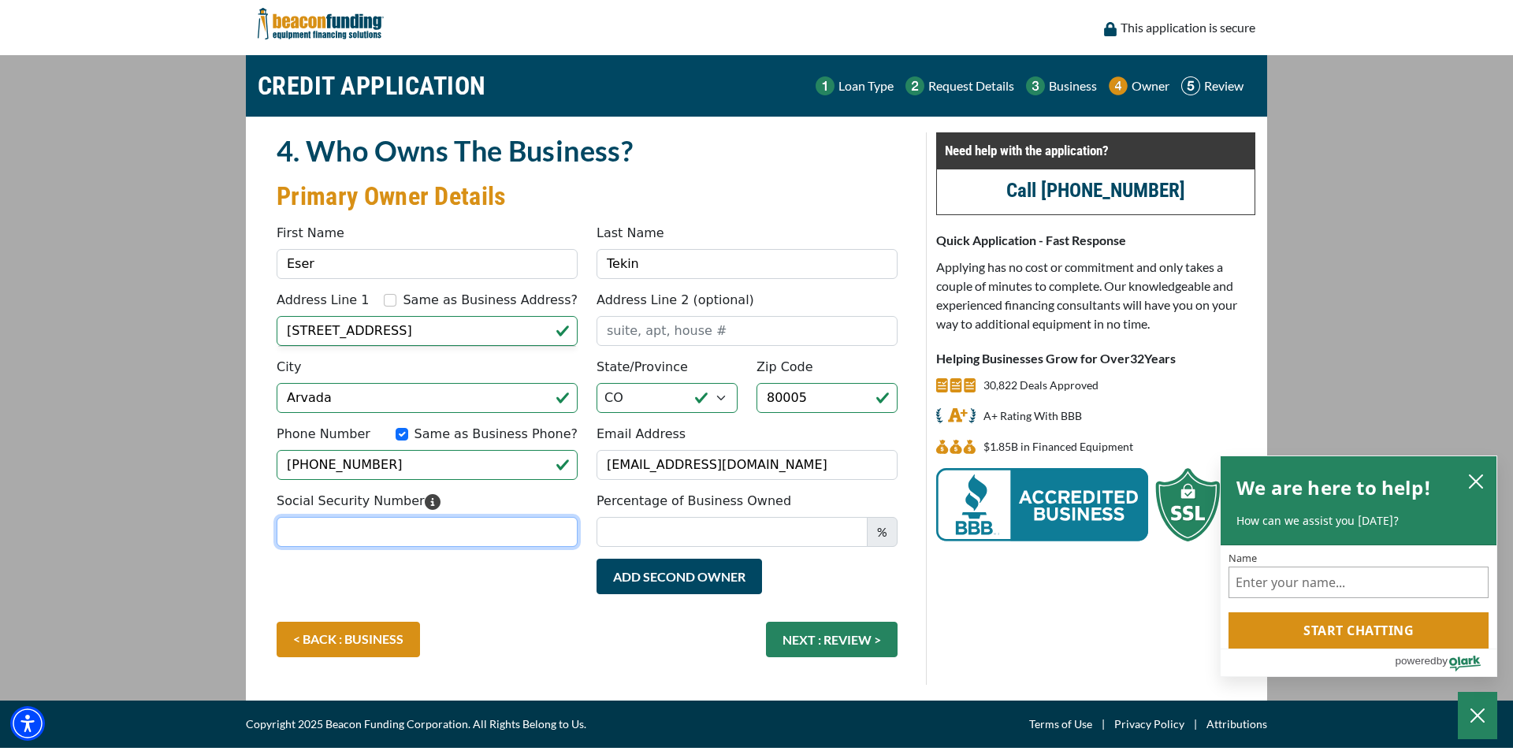
click at [419, 542] on input "Social Security Number" at bounding box center [427, 532] width 301 height 30
type input "224-97-7126"
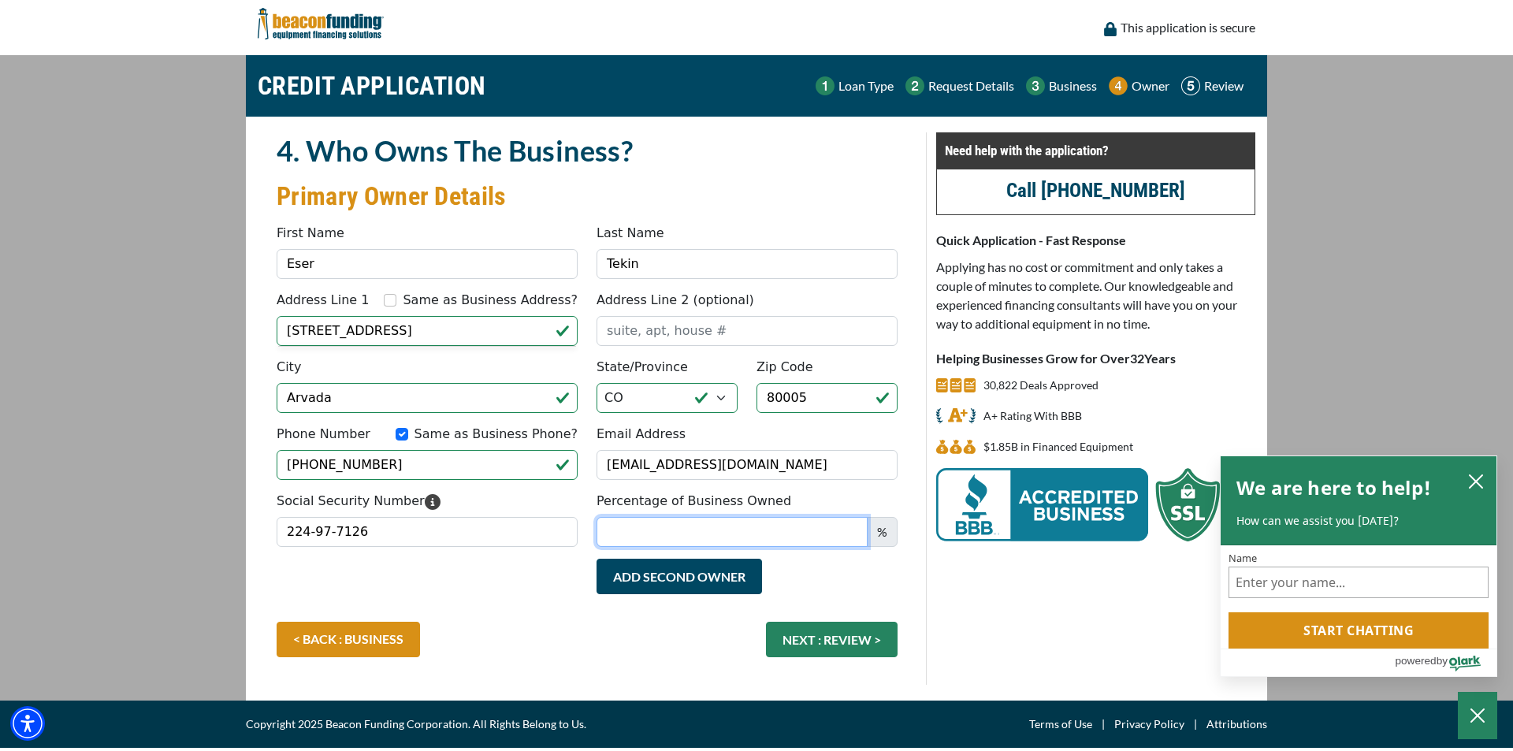
click at [623, 524] on input "Percentage of Business Owned" at bounding box center [732, 532] width 271 height 30
type input "100"
click at [478, 590] on div "Add Second Owner Remove Second Owner" at bounding box center [587, 590] width 640 height 63
click at [820, 637] on button "NEXT : REVIEW >" at bounding box center [832, 639] width 132 height 35
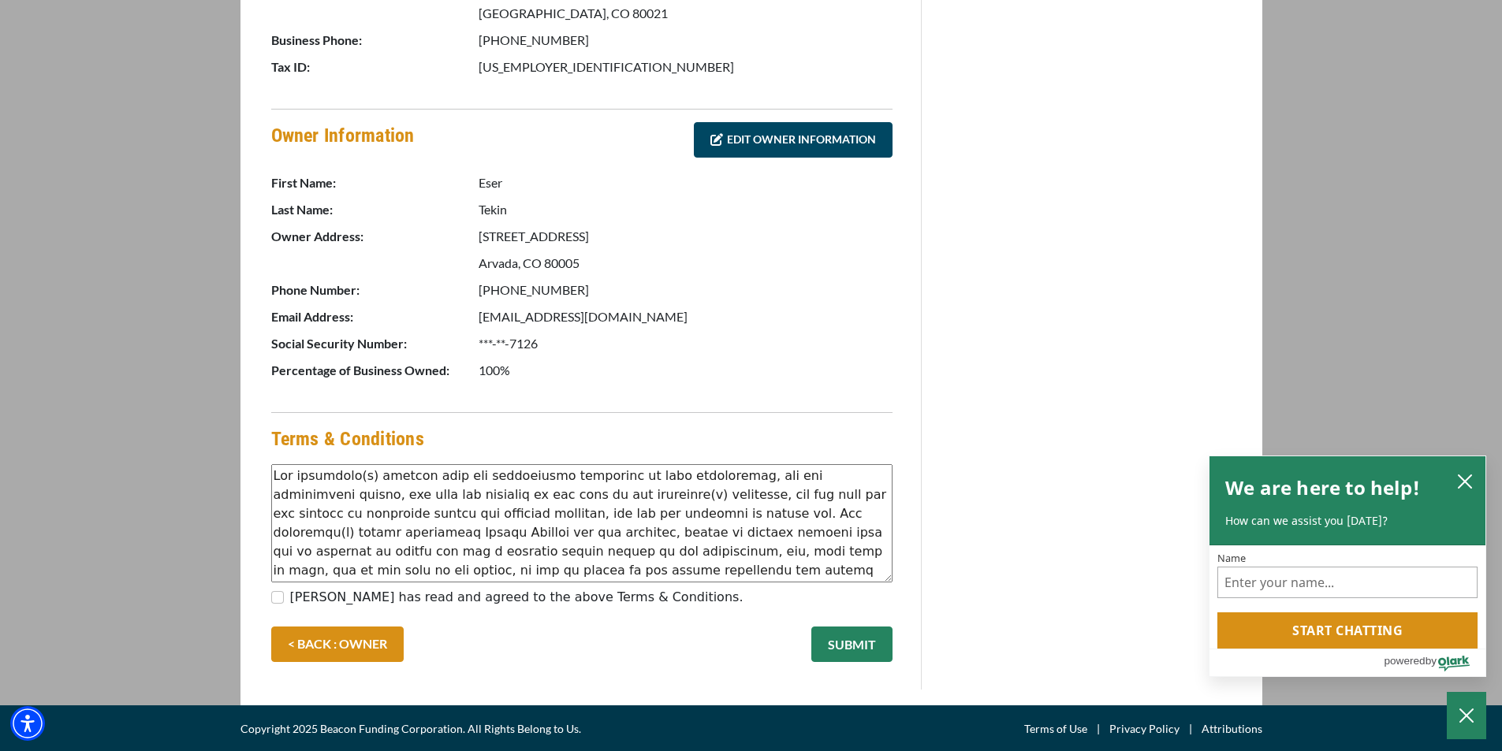
scroll to position [665, 0]
click at [420, 598] on label "[PERSON_NAME] has read and agreed to the above Terms & Conditions." at bounding box center [516, 596] width 453 height 19
click at [284, 598] on input "[PERSON_NAME] has read and agreed to the above Terms & Conditions." at bounding box center [277, 596] width 13 height 13
checkbox input "true"
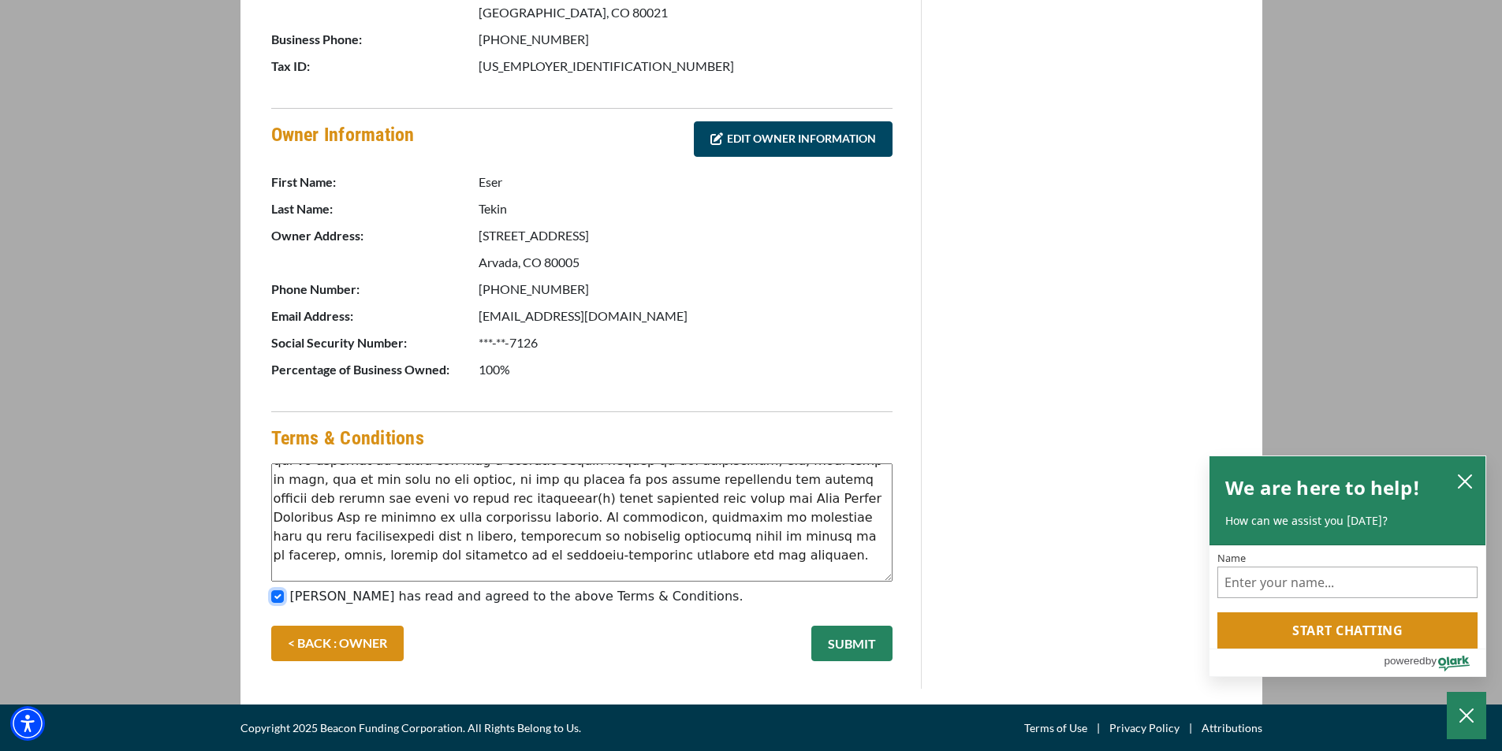
scroll to position [158, 0]
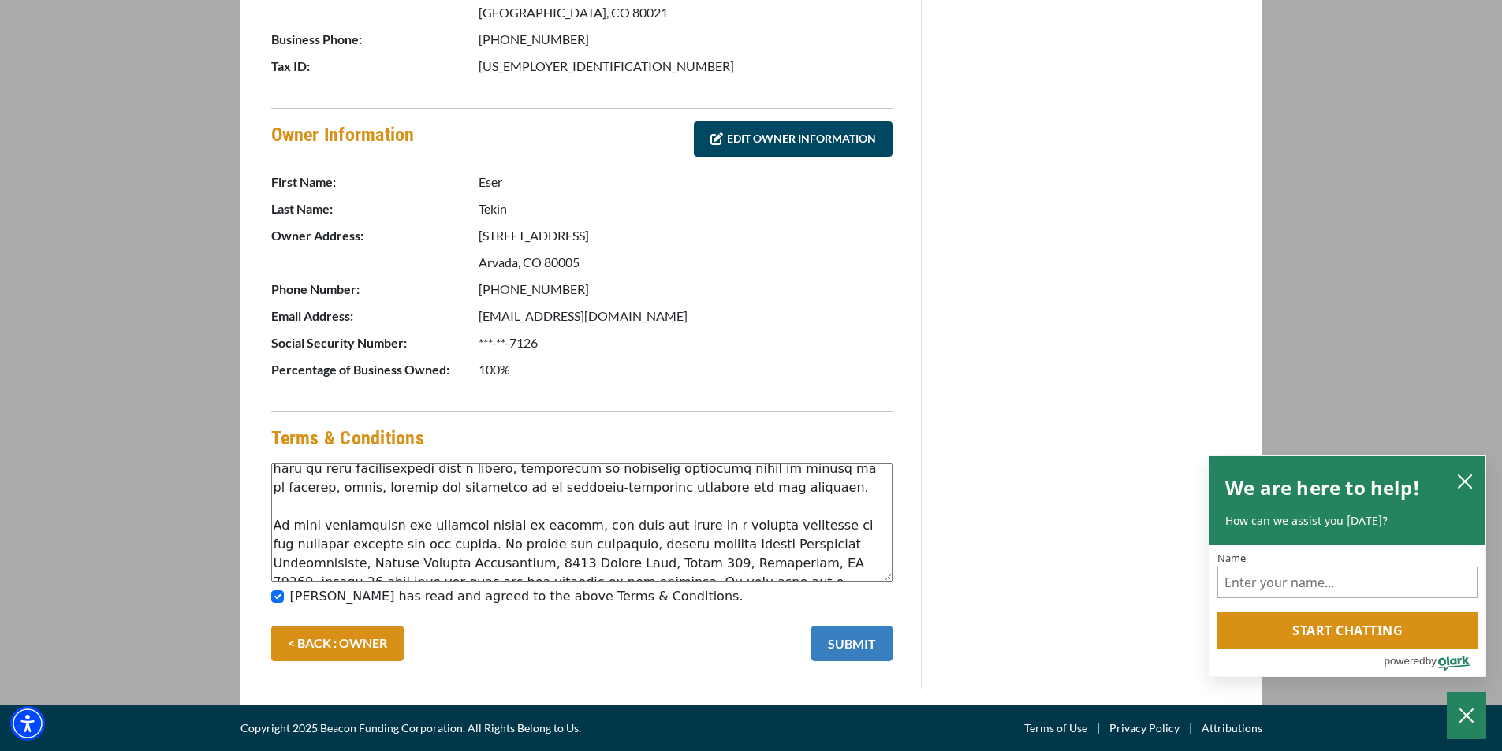
click at [832, 640] on button "SUBMIT" at bounding box center [851, 643] width 81 height 35
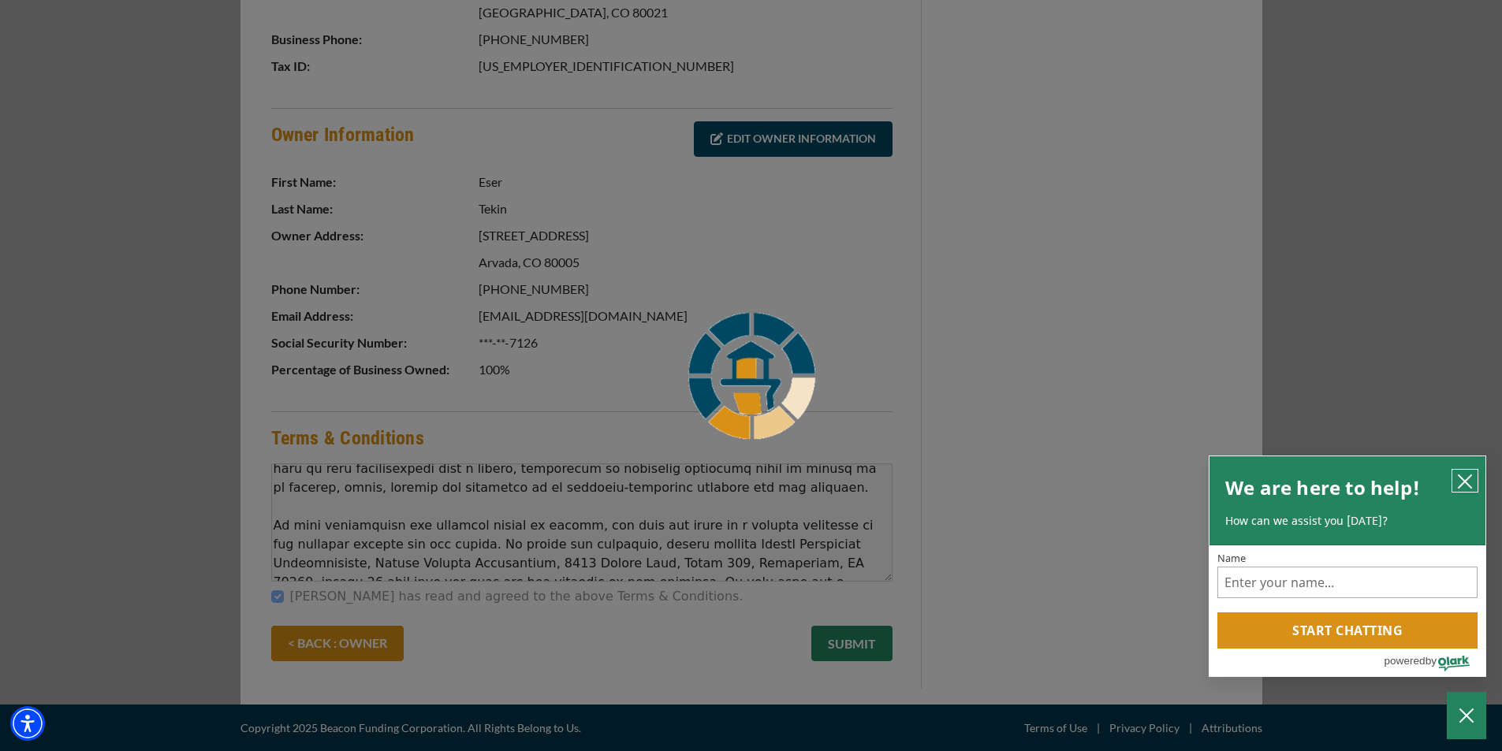
click at [1461, 476] on icon "close chatbox" at bounding box center [1464, 481] width 13 height 13
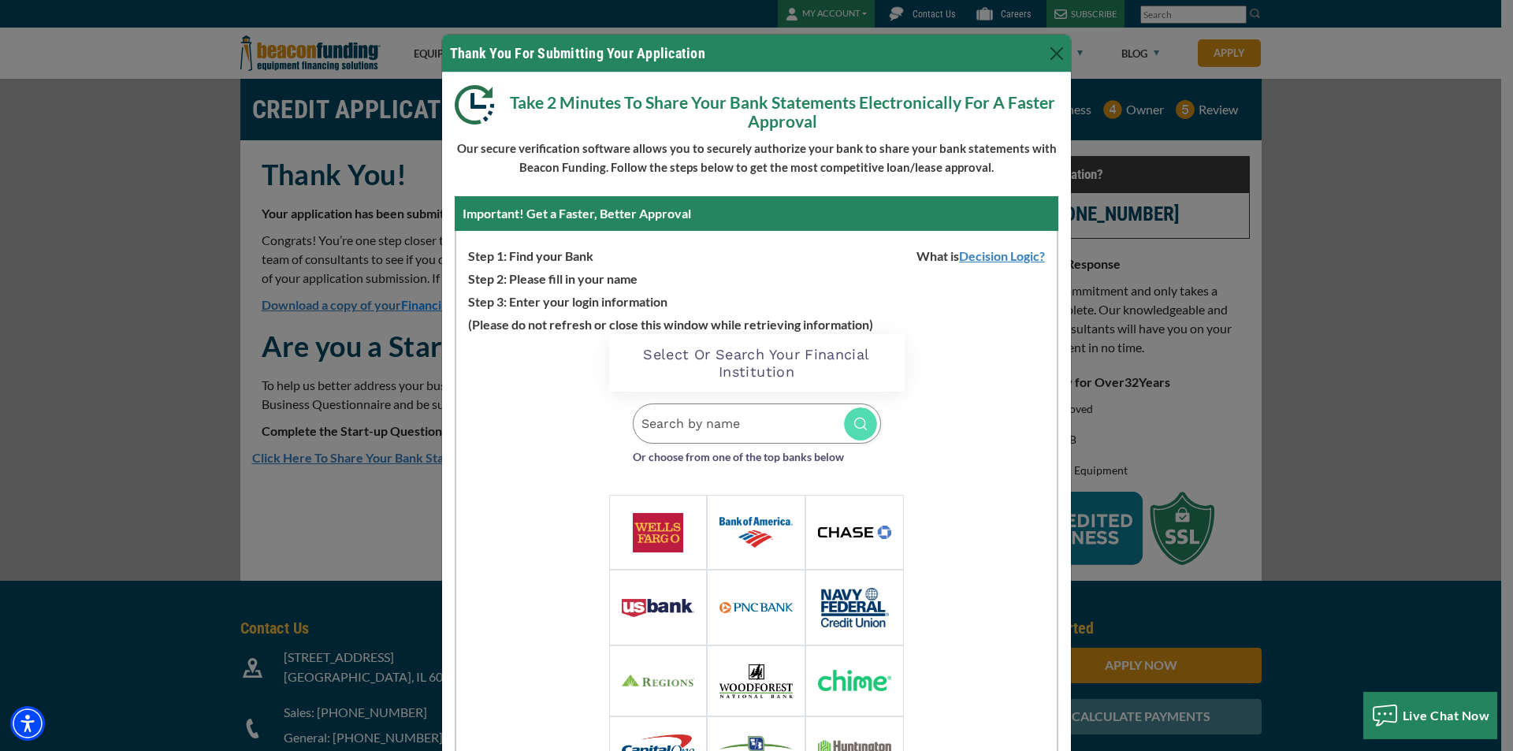
click at [844, 526] on img at bounding box center [854, 532] width 73 height 13
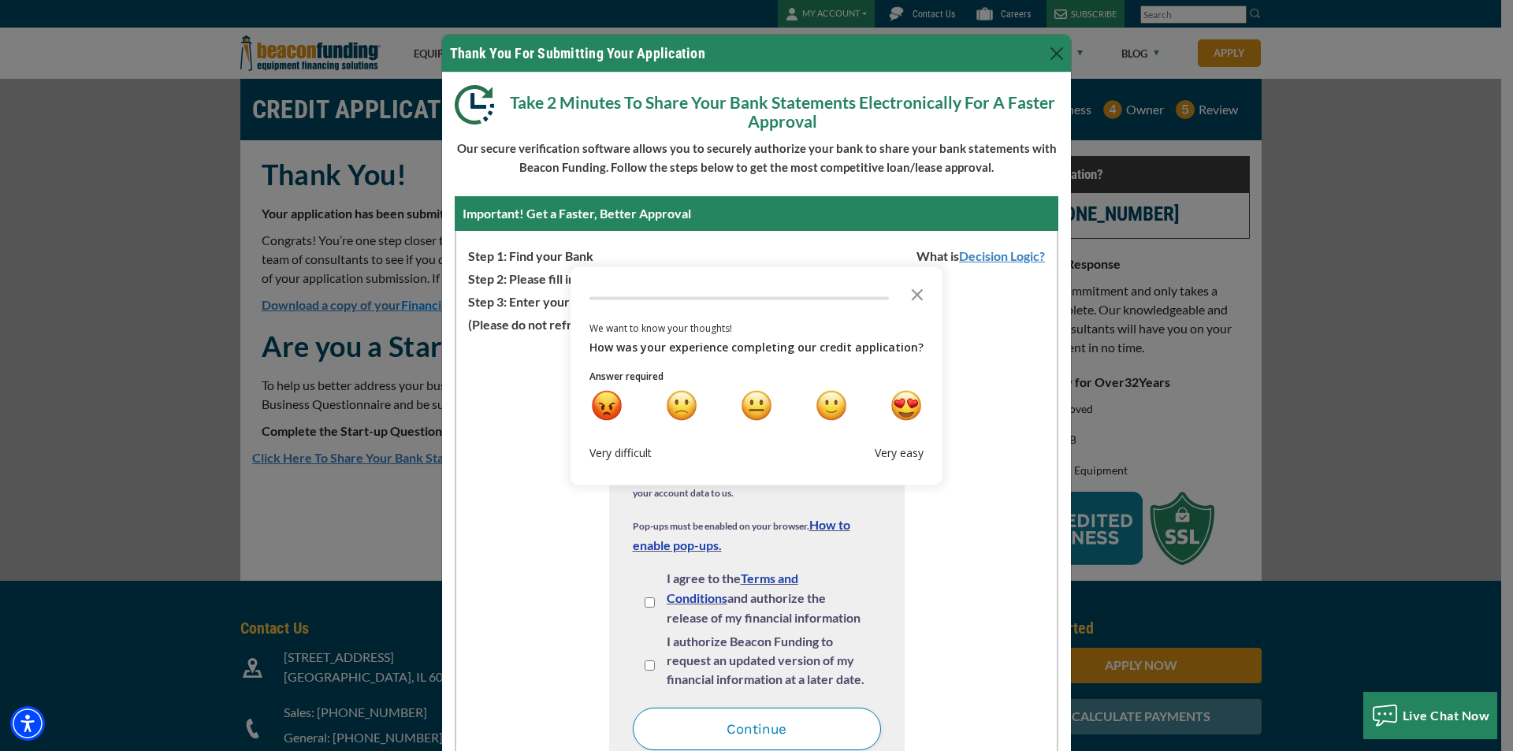
click at [645, 602] on input "I agree to the Terms and Conditions and authorize the release of my financial i…" at bounding box center [650, 602] width 10 height 10
checkbox input "true"
click at [645, 666] on input "I authorize Beacon Funding to request an updated version of my financial inform…" at bounding box center [650, 666] width 10 height 10
checkbox input "true"
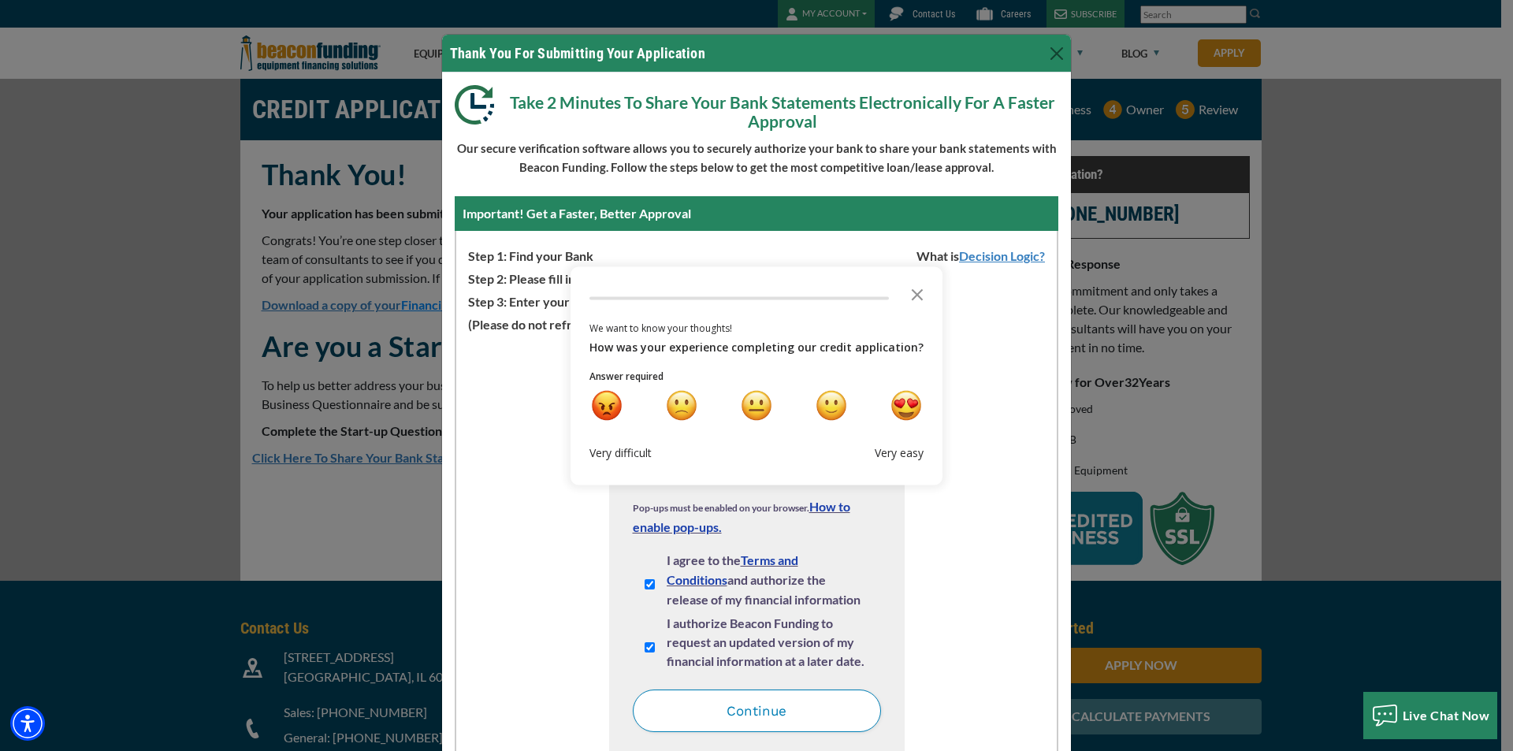
click at [736, 711] on button "Continue" at bounding box center [757, 711] width 248 height 43
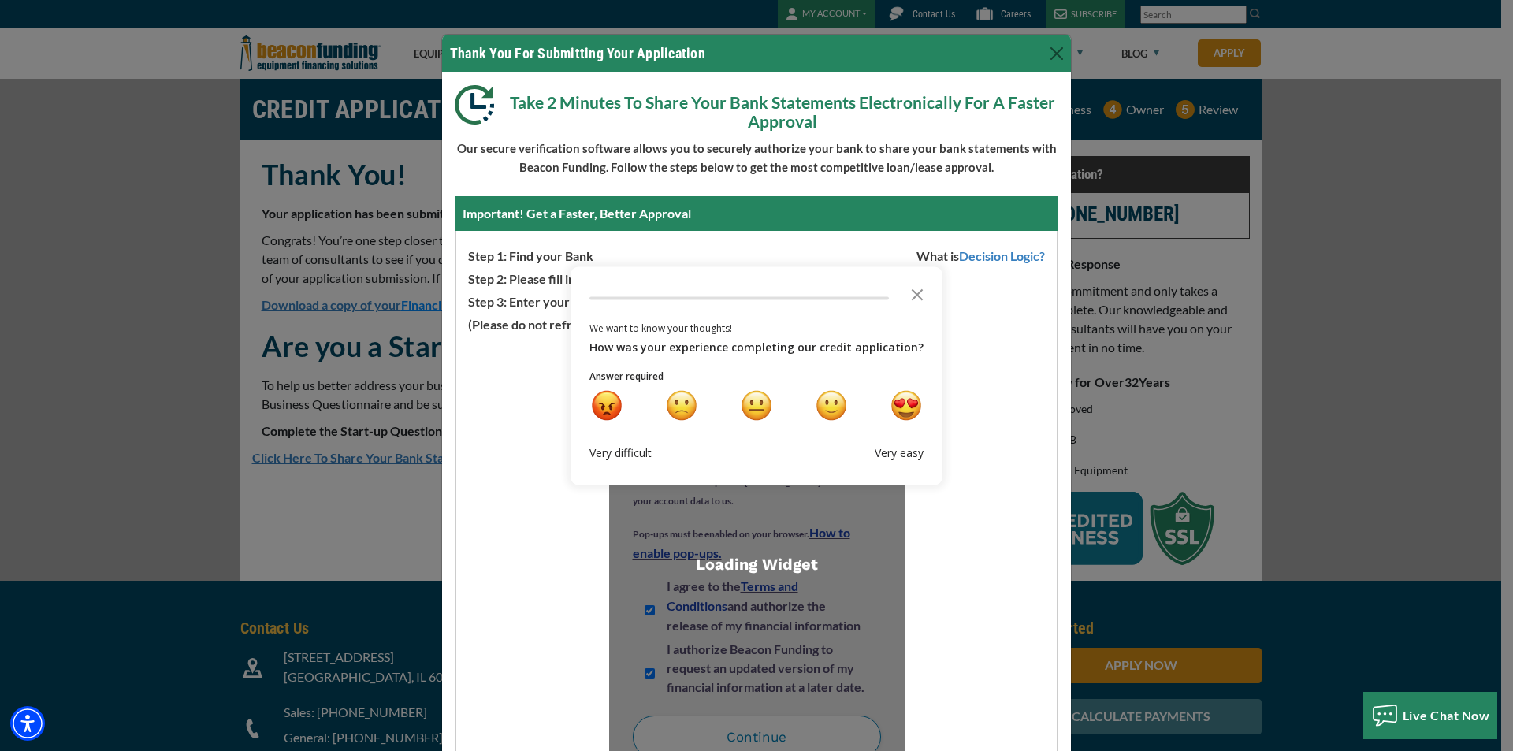
scroll to position [0, 0]
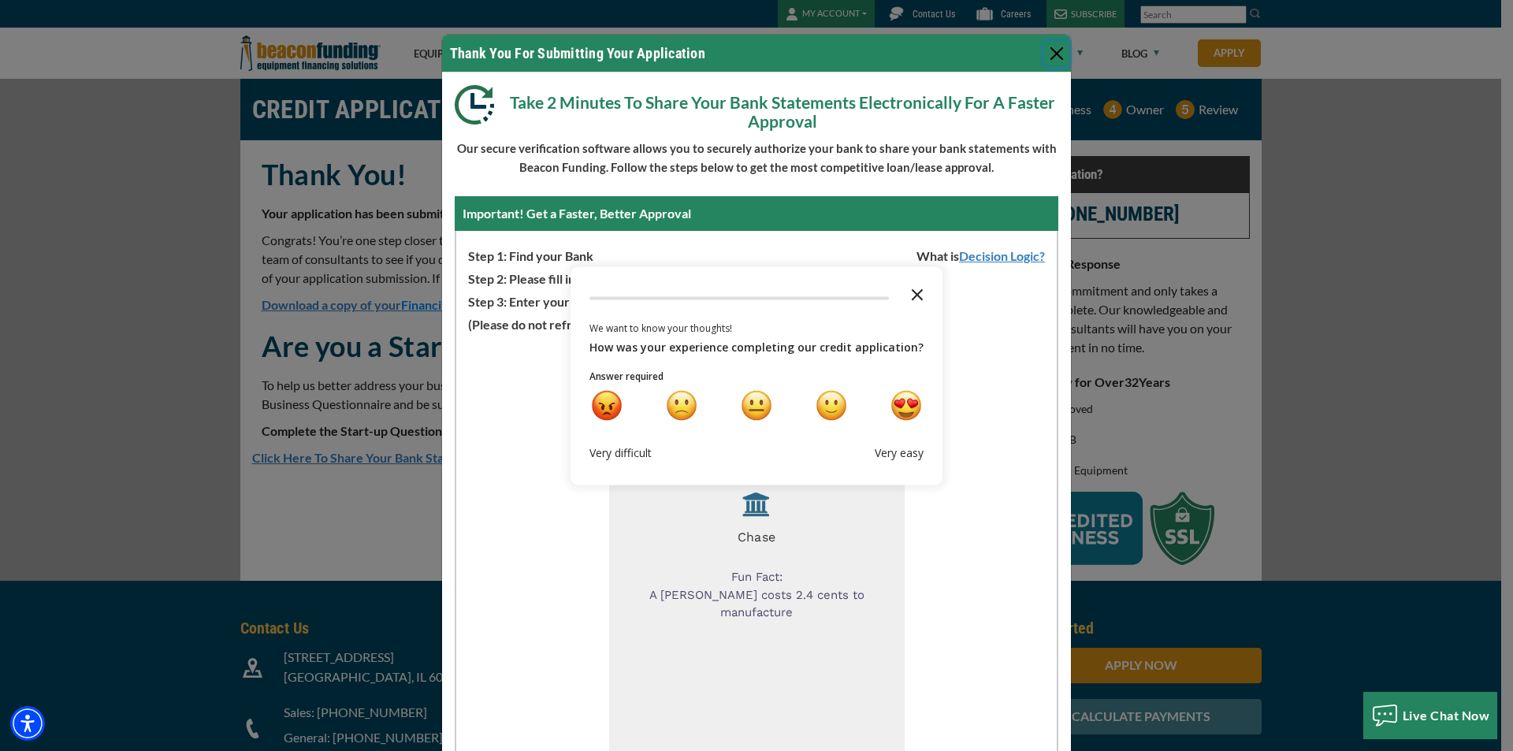
click at [907, 296] on icon "Close the survey" at bounding box center [918, 293] width 32 height 32
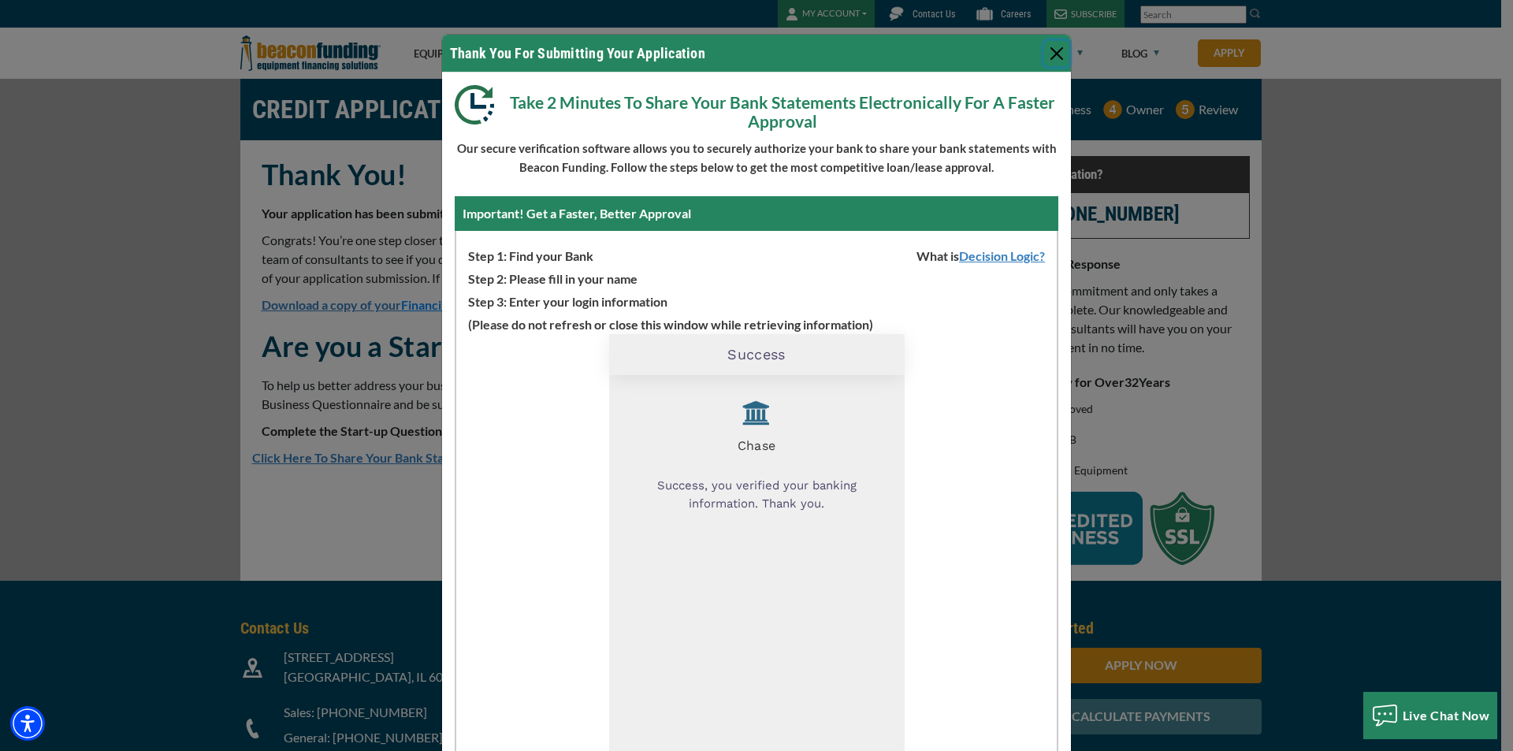
scroll to position [104, 0]
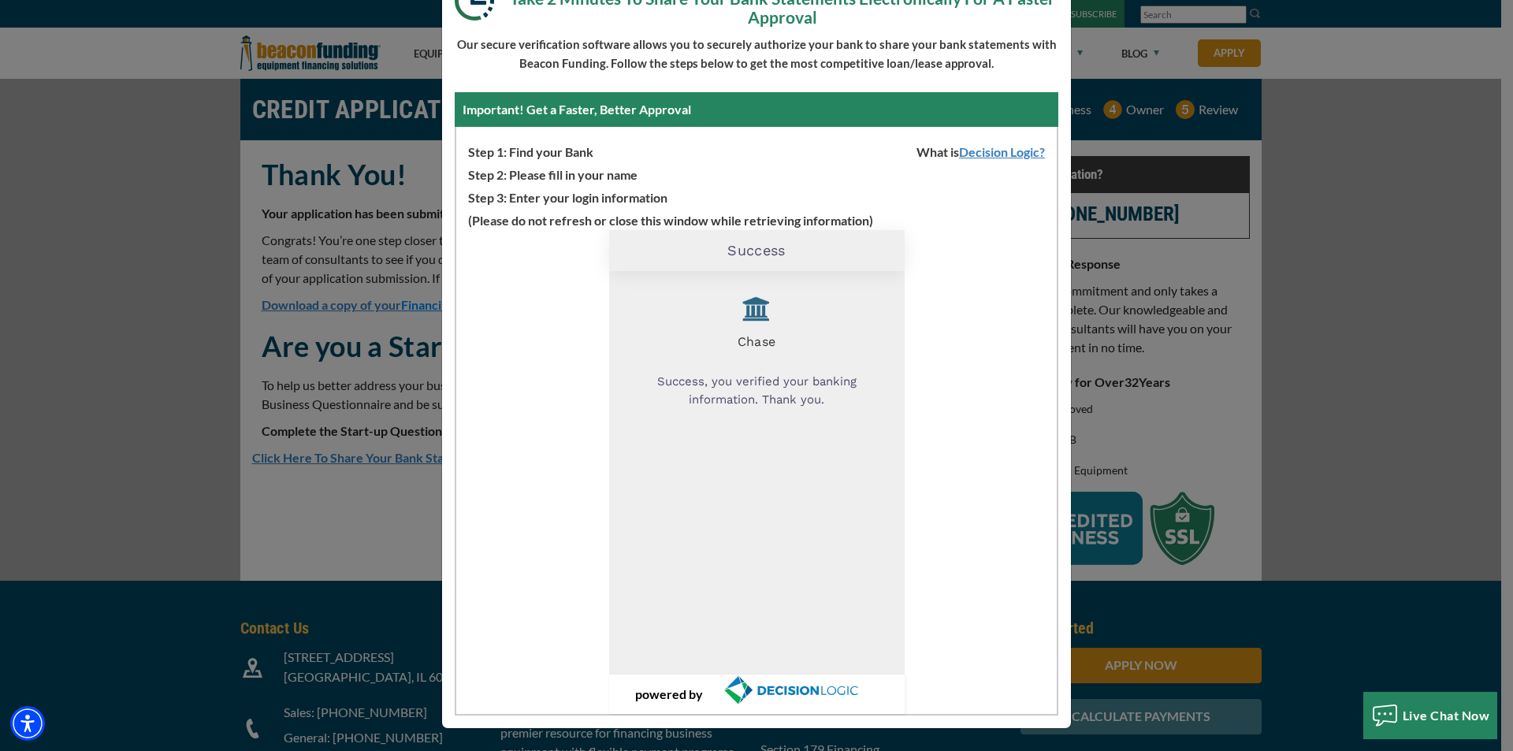
click at [869, 428] on div "Chase Success, you verified your banking information. Thank you." at bounding box center [757, 473] width 248 height 380
click at [762, 399] on div "Success, you verified your banking information. Thank you." at bounding box center [757, 391] width 248 height 60
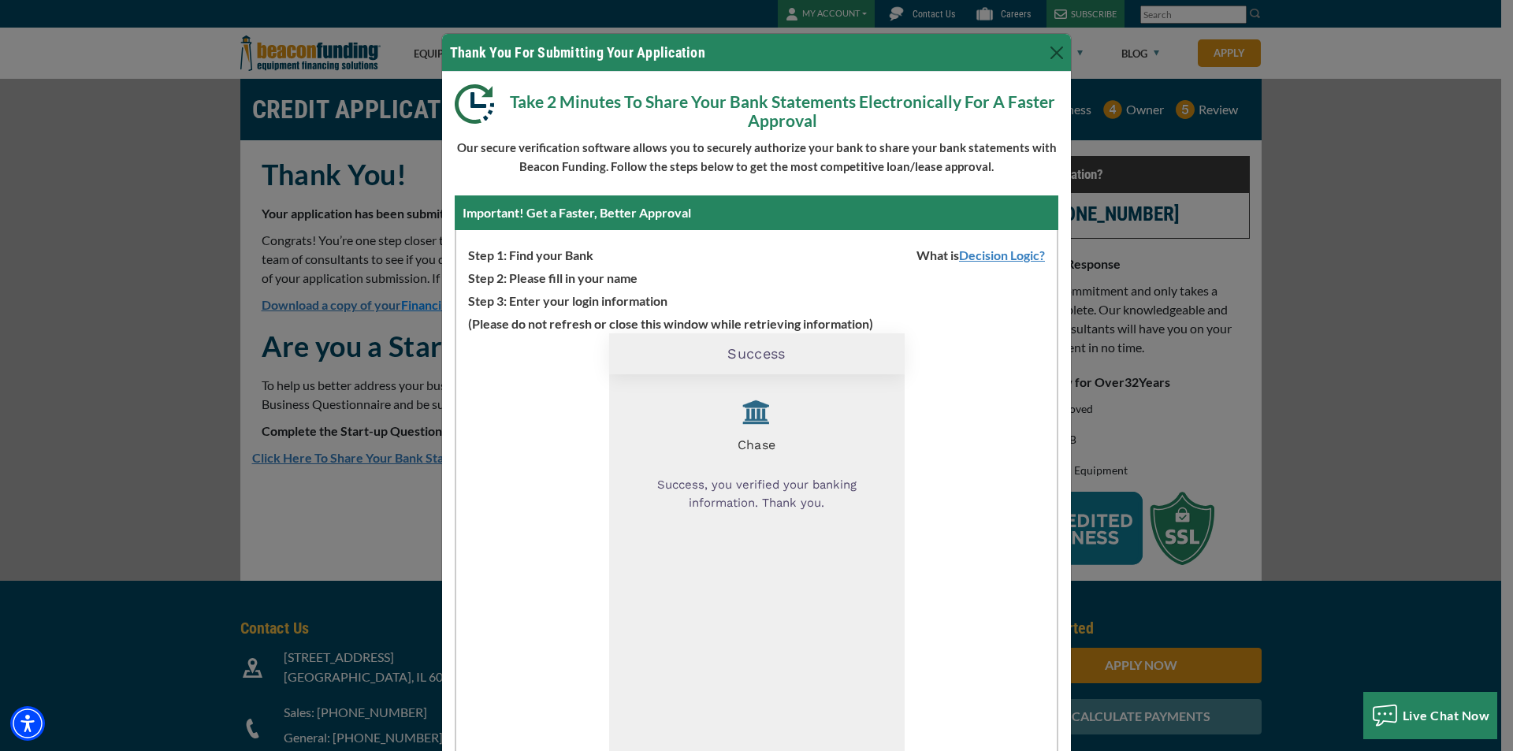
scroll to position [0, 0]
